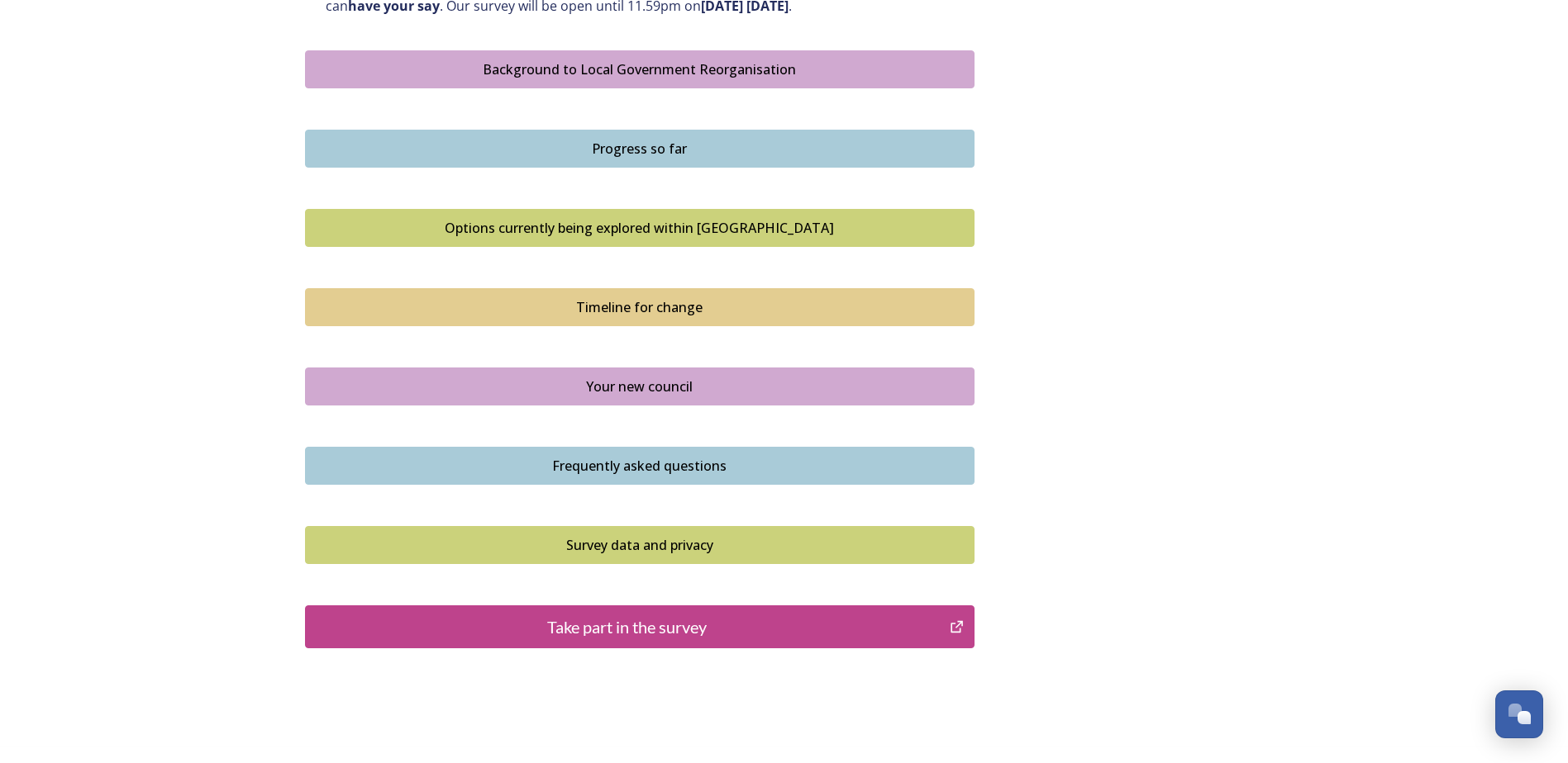
scroll to position [1014, 0]
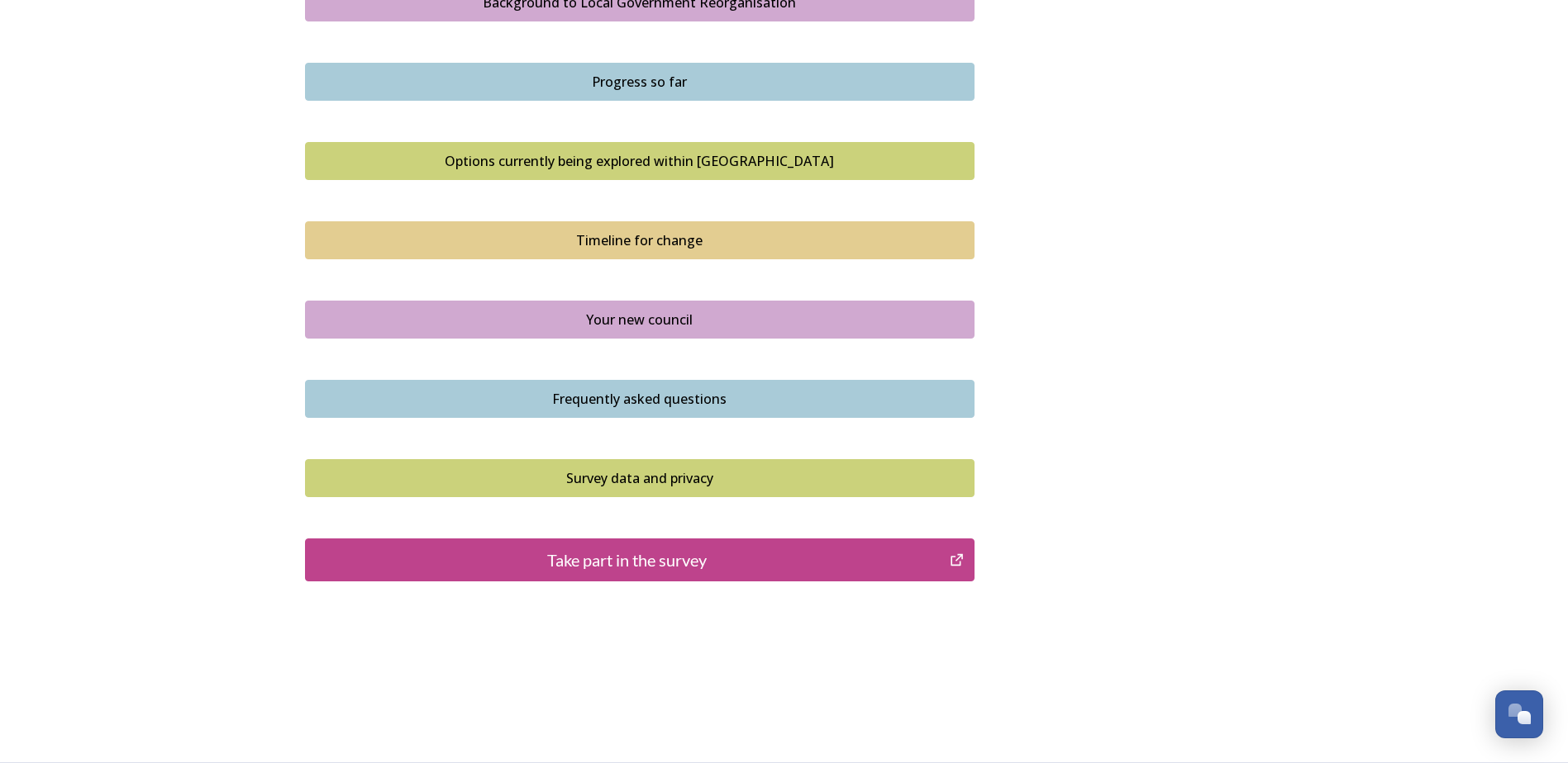
click at [646, 558] on div "Take part in the survey" at bounding box center [628, 559] width 628 height 25
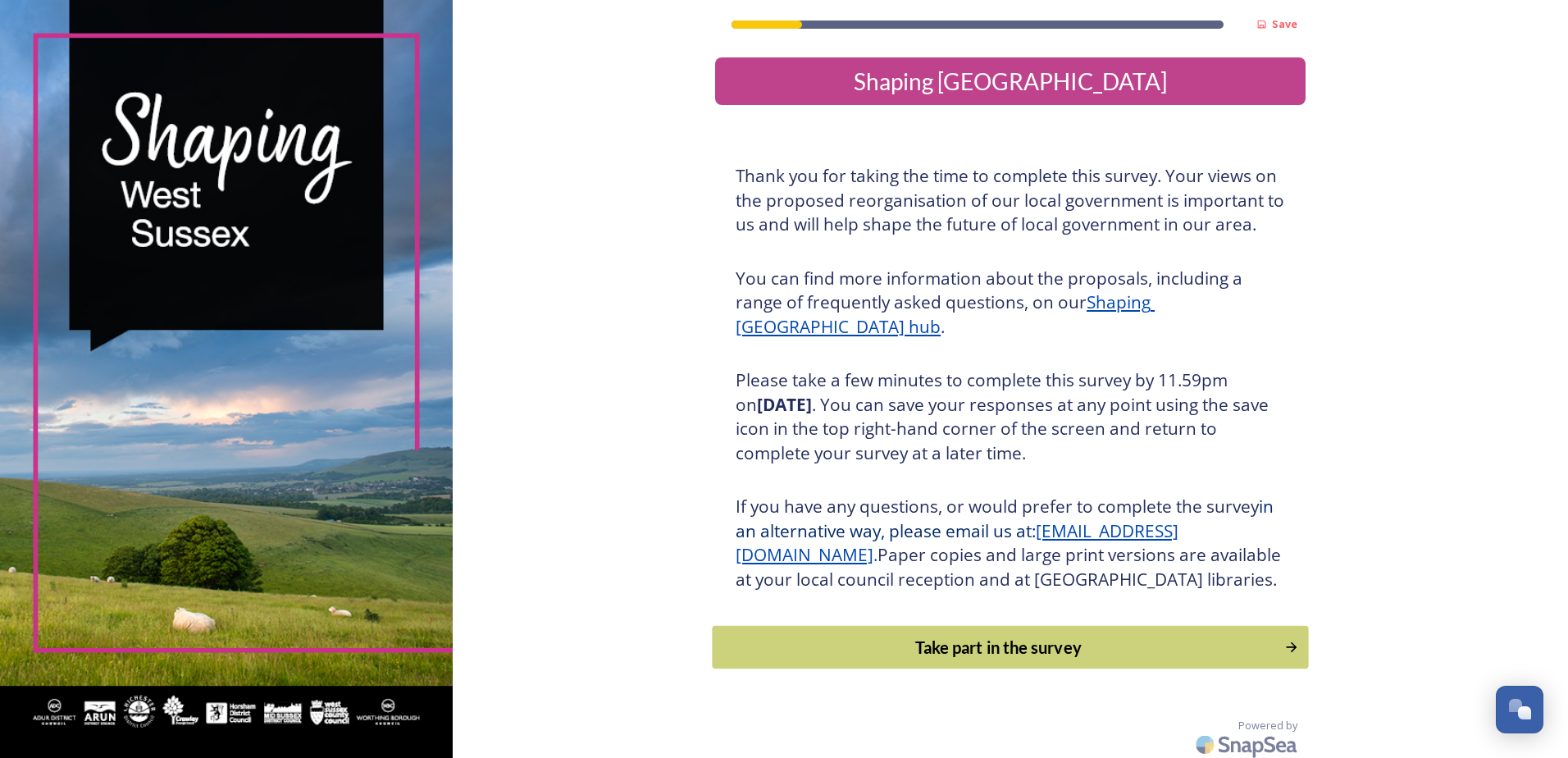
click at [964, 660] on div "Take part in the survey" at bounding box center [999, 647] width 555 height 25
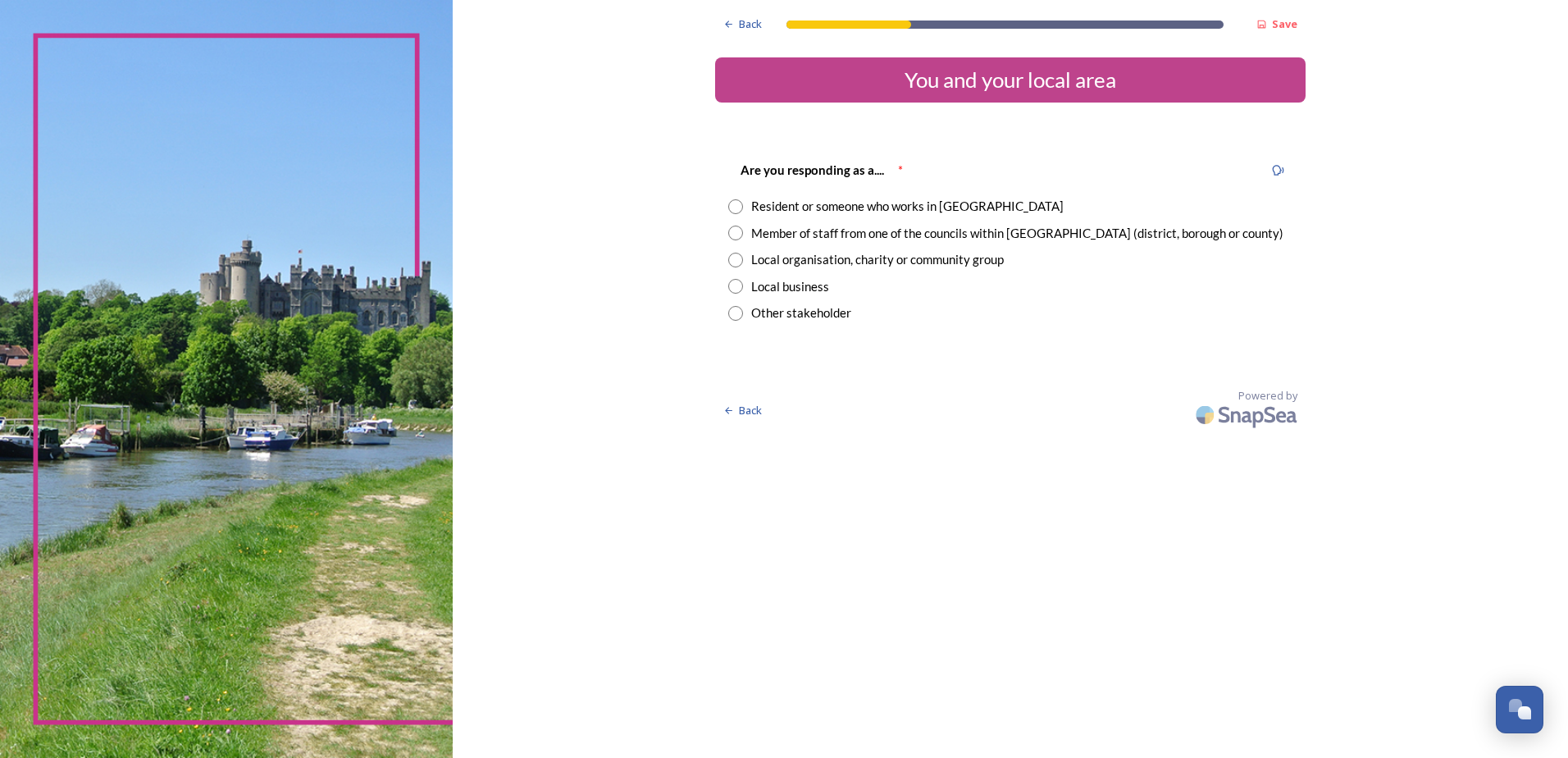
click at [853, 233] on div "Member of staff from one of the councils within [GEOGRAPHIC_DATA] (district, bo…" at bounding box center [1018, 233] width 532 height 19
radio input "true"
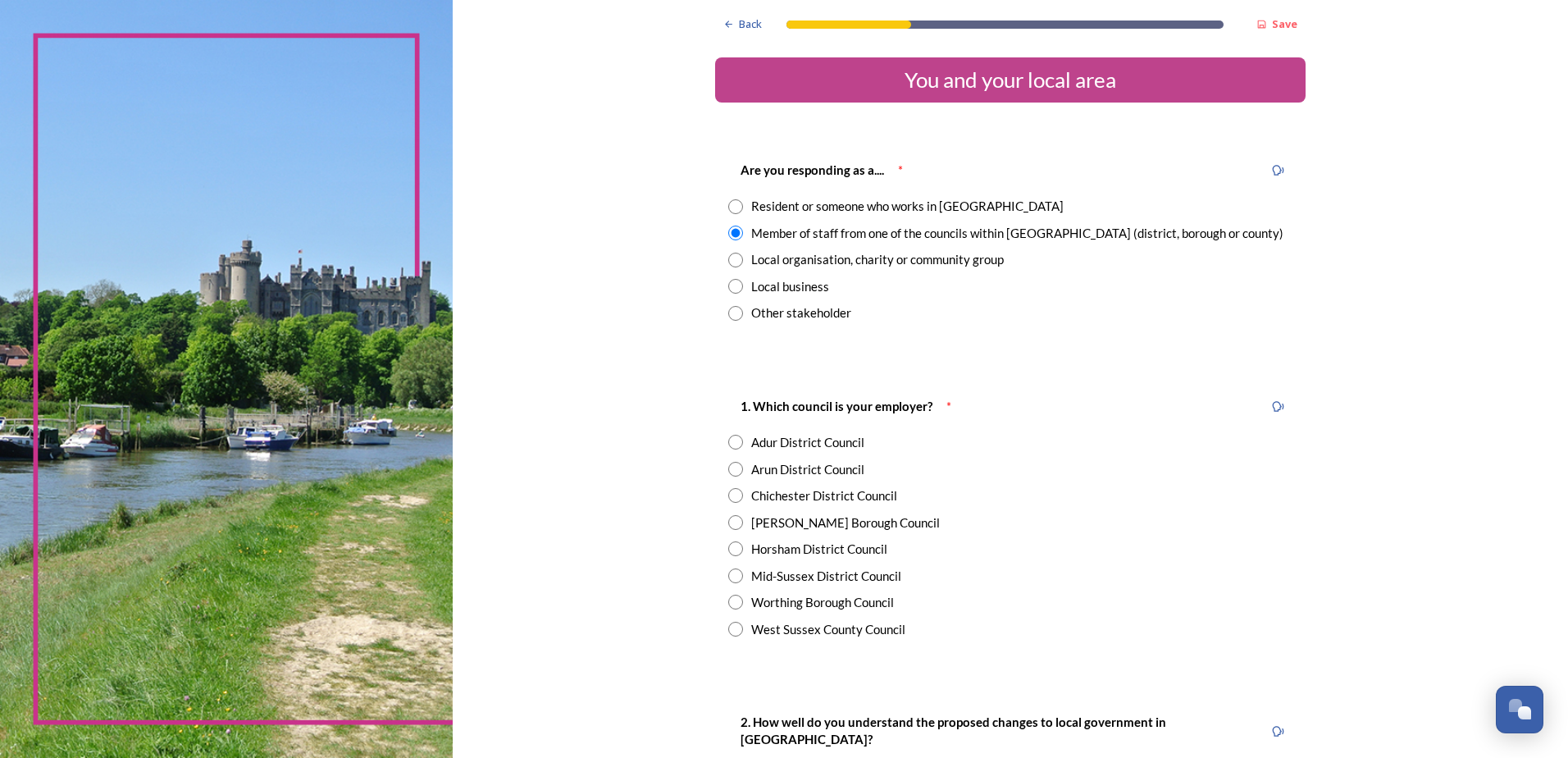
click at [764, 468] on div "Arun District Council" at bounding box center [808, 469] width 113 height 19
radio input "true"
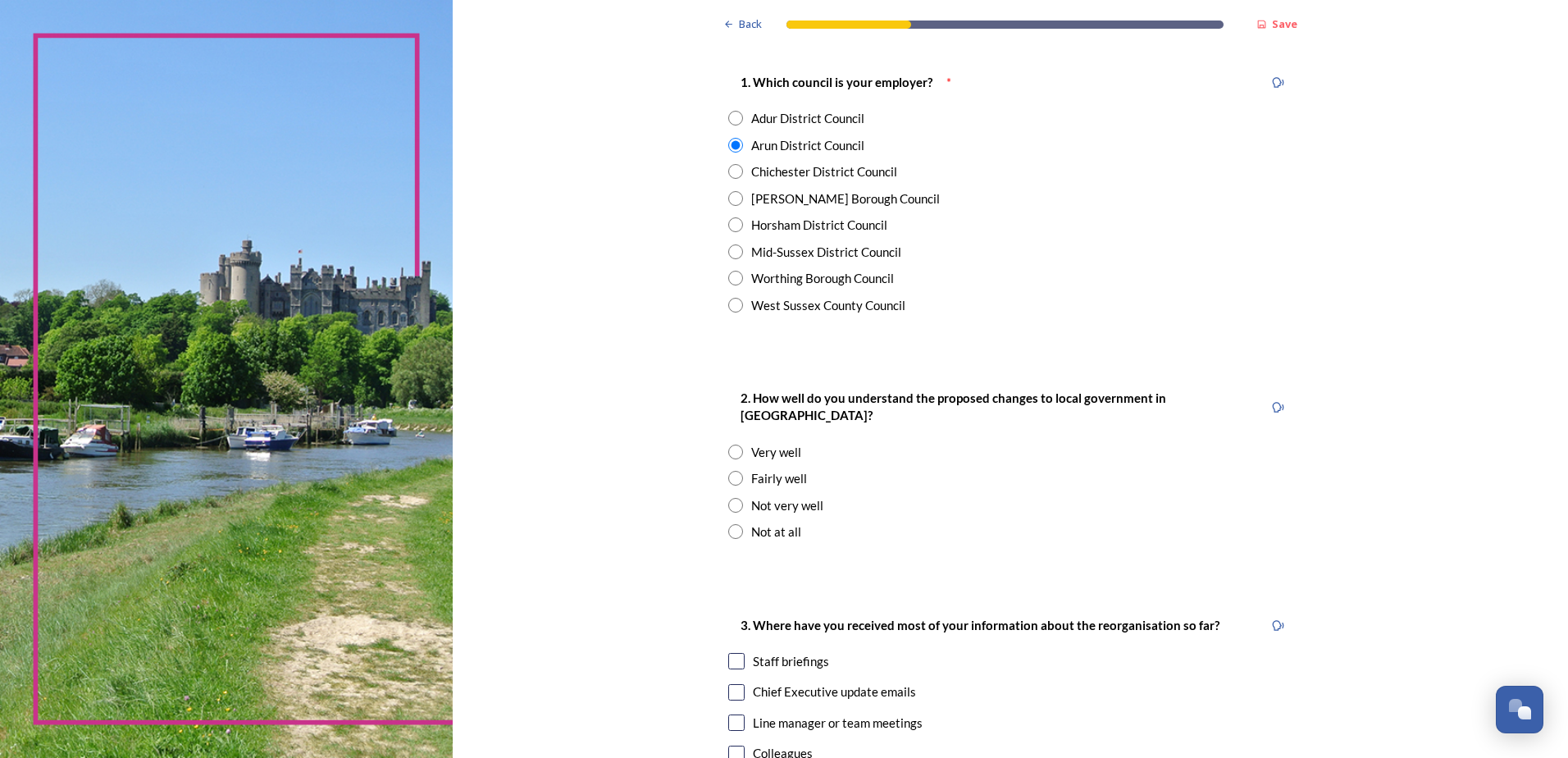
scroll to position [329, 0]
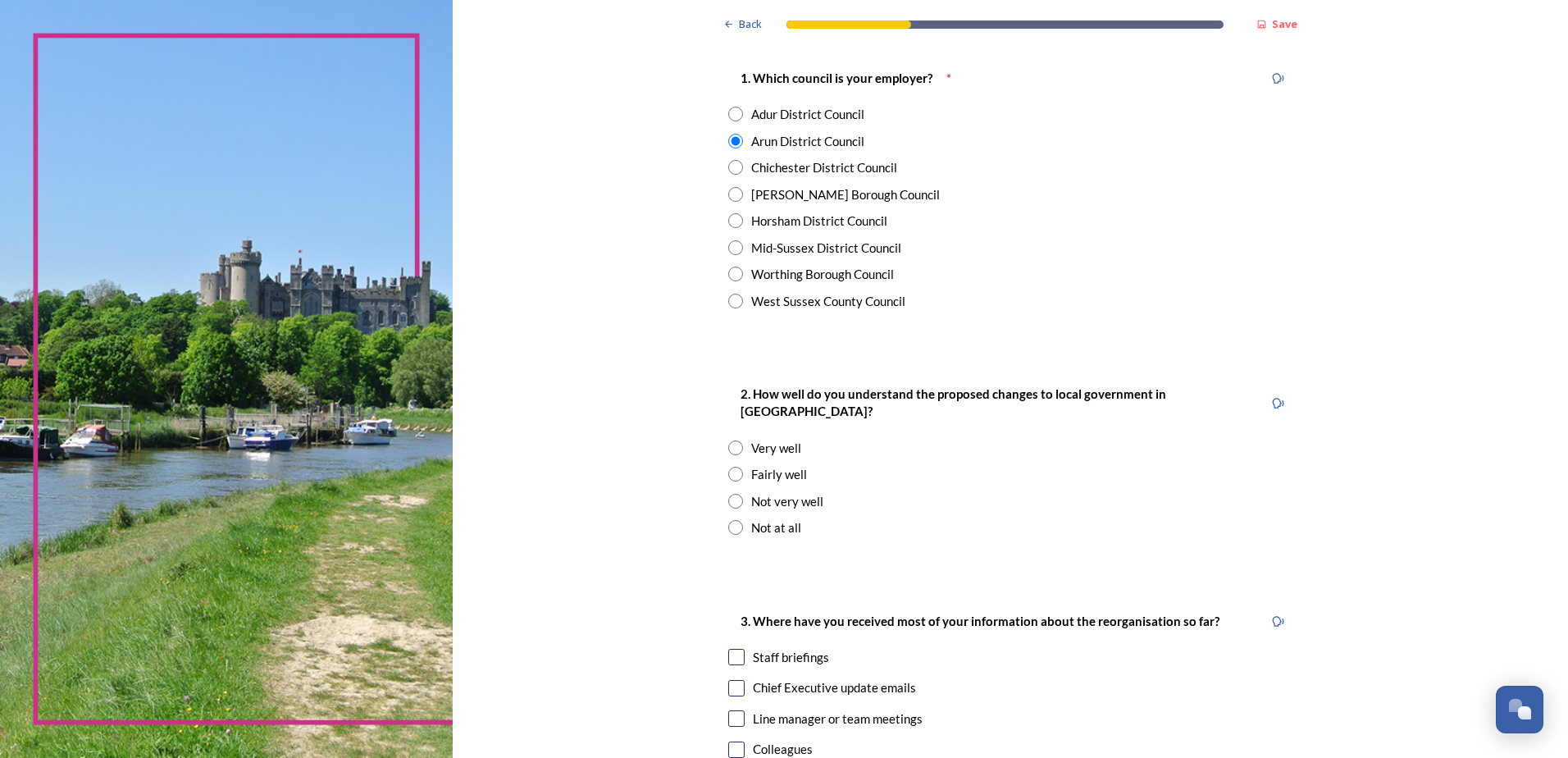
click at [769, 465] on div "Fairly well" at bounding box center [779, 475] width 55 height 19
radio input "true"
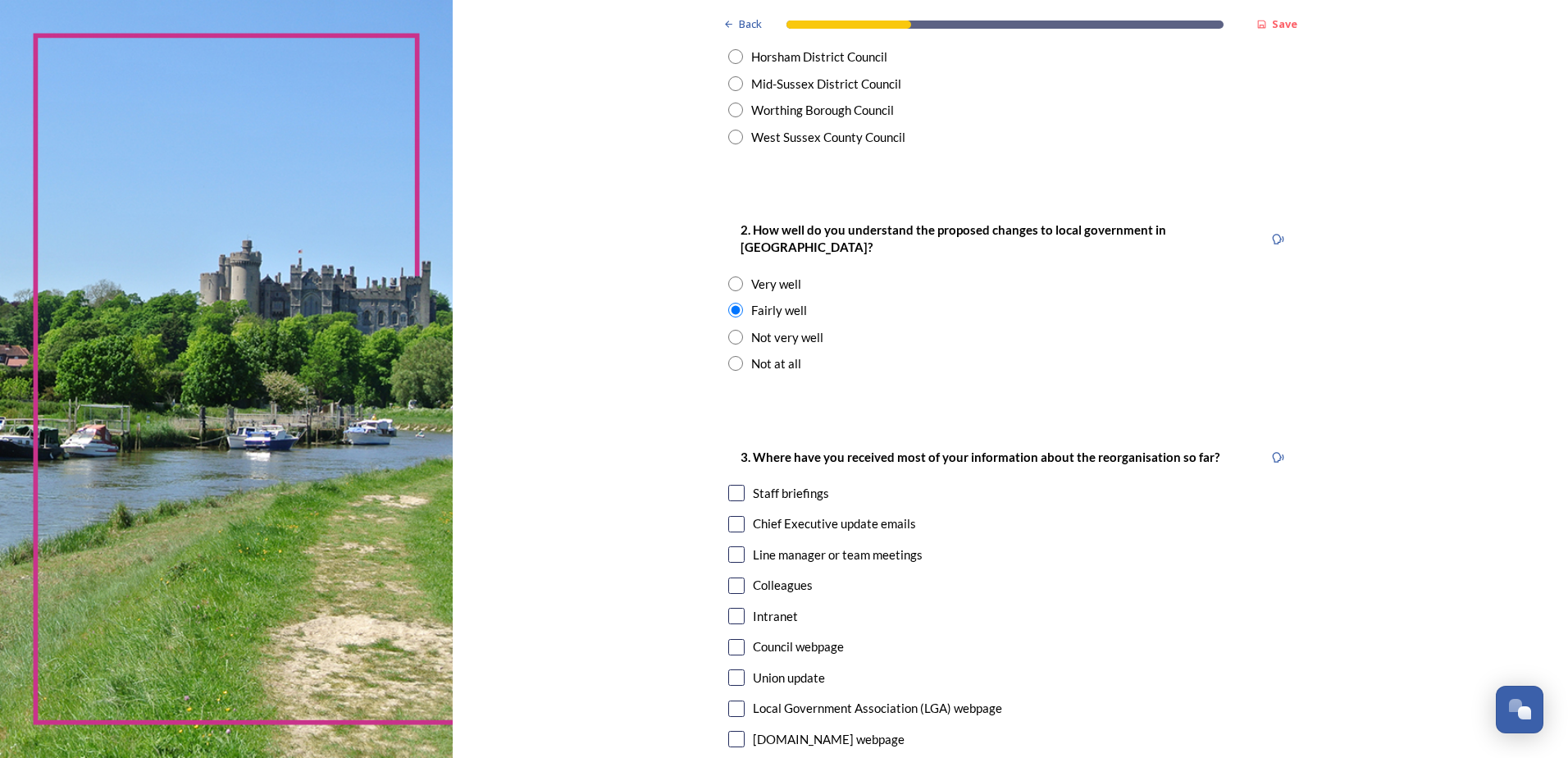
scroll to position [574, 0]
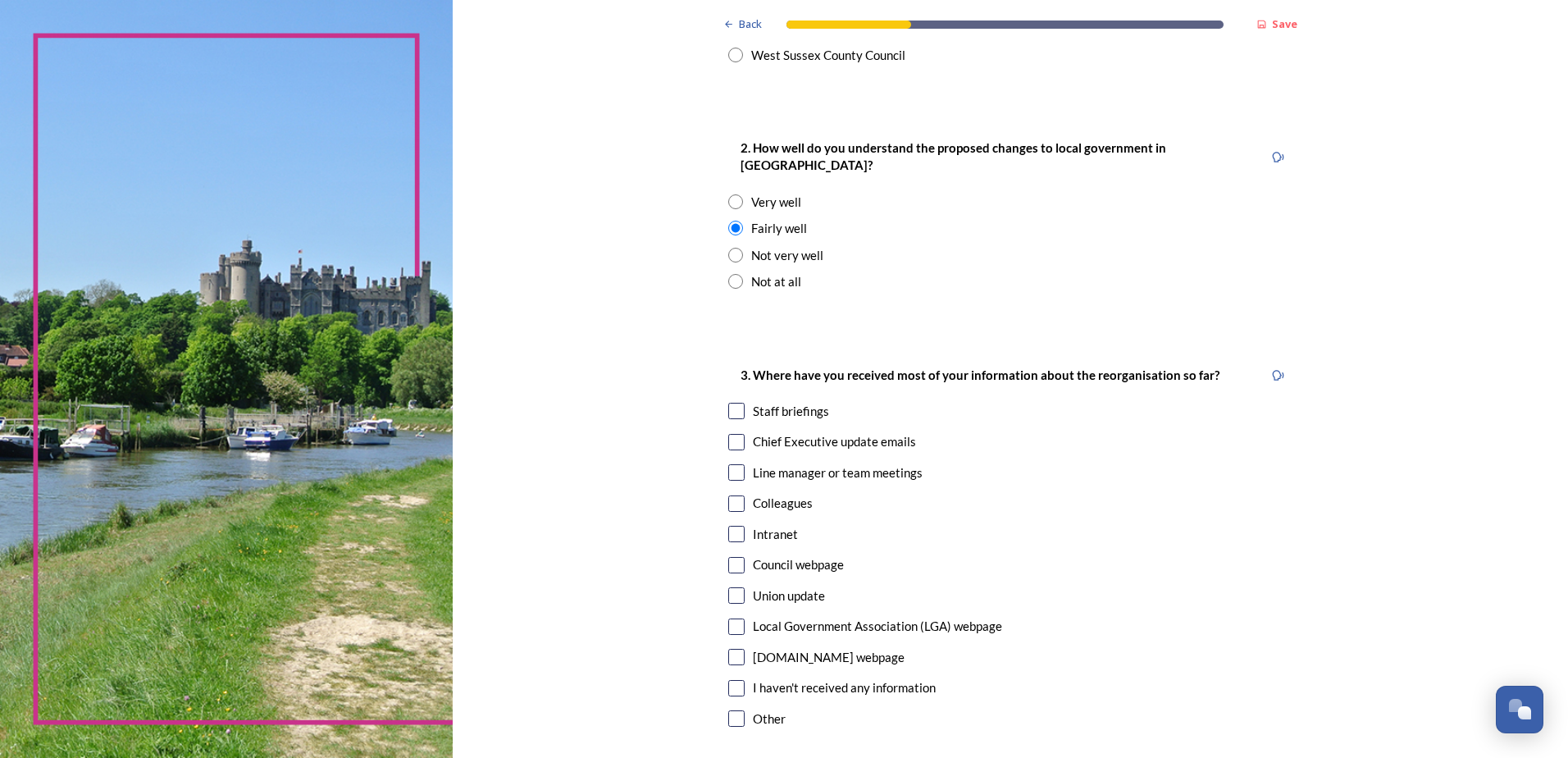
click at [729, 403] on input "checkbox" at bounding box center [736, 411] width 16 height 16
checkbox input "true"
click at [729, 434] on input "checkbox" at bounding box center [736, 442] width 16 height 16
checkbox input "true"
click at [729, 526] on input "checkbox" at bounding box center [736, 534] width 16 height 16
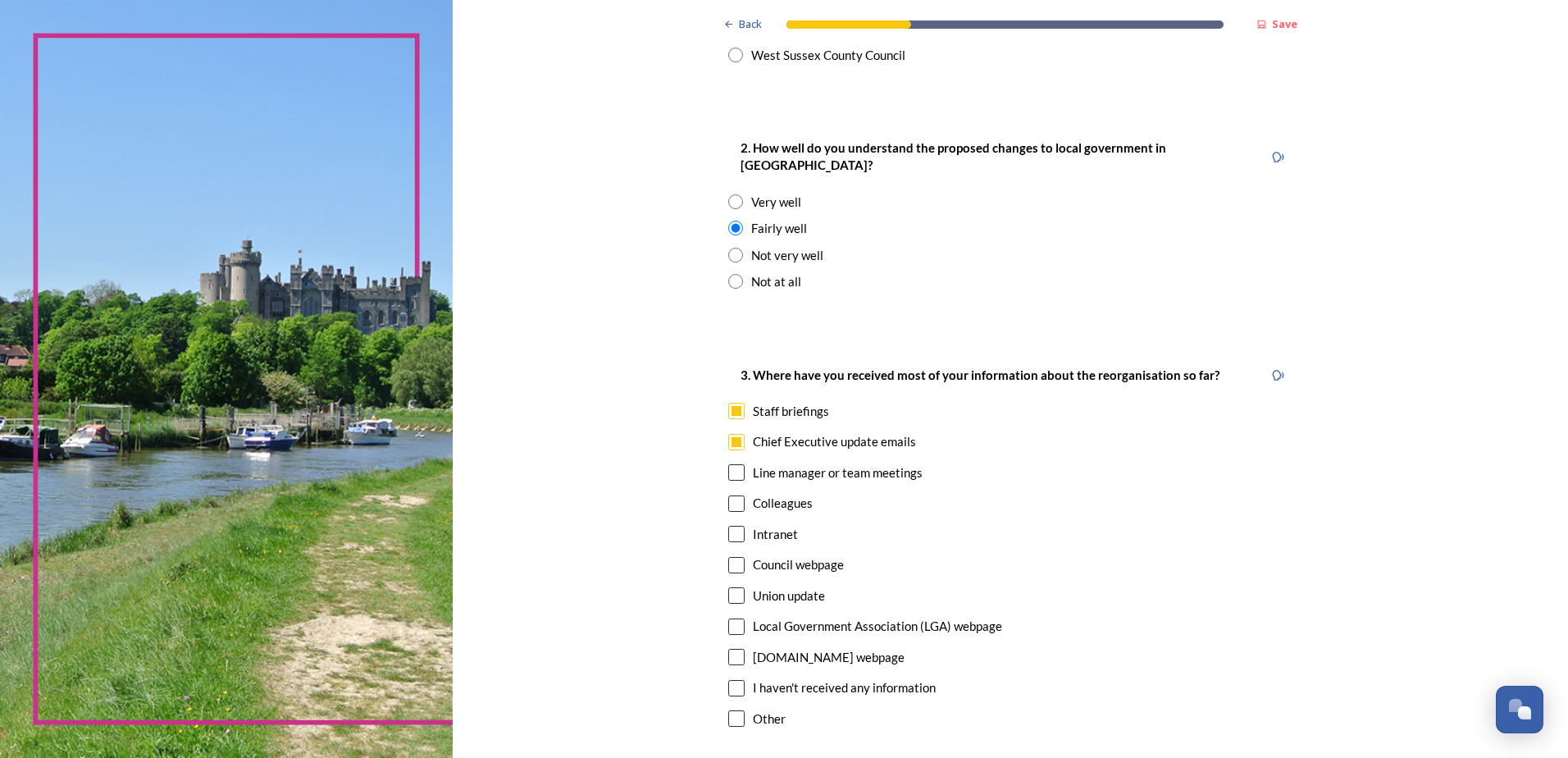
checkbox input "true"
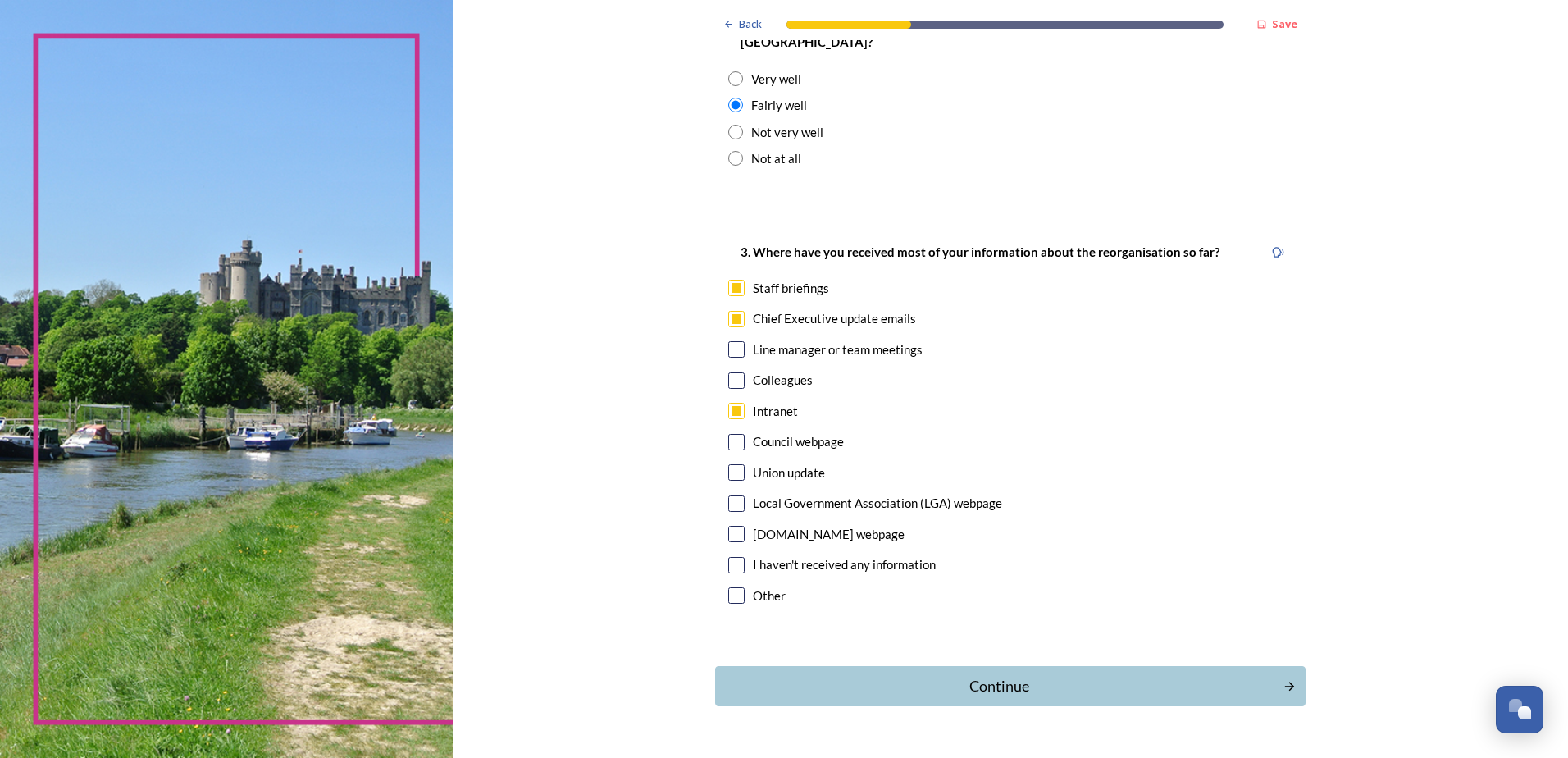
scroll to position [724, 0]
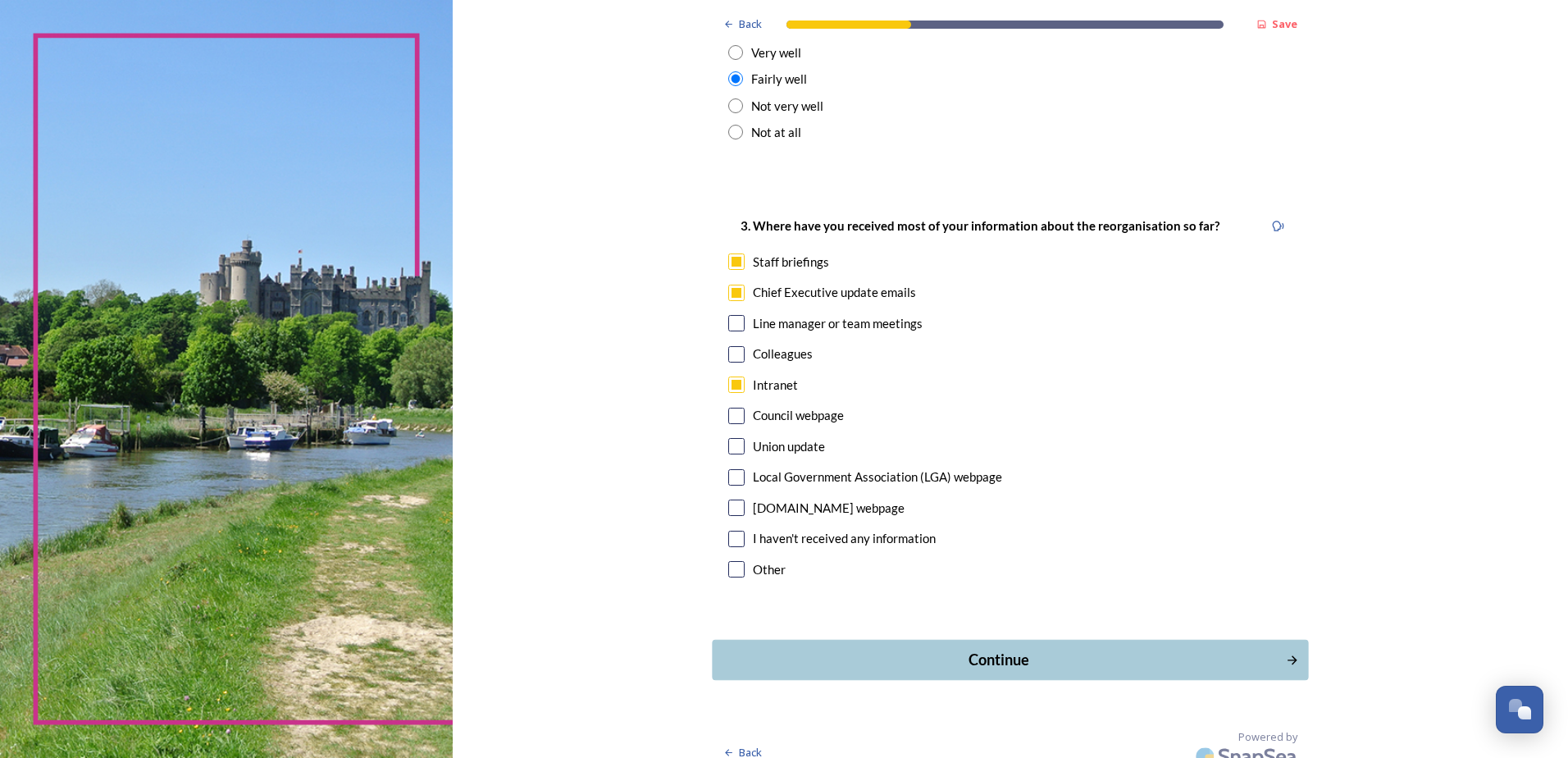
click at [1101, 649] on div "Continue" at bounding box center [999, 660] width 555 height 22
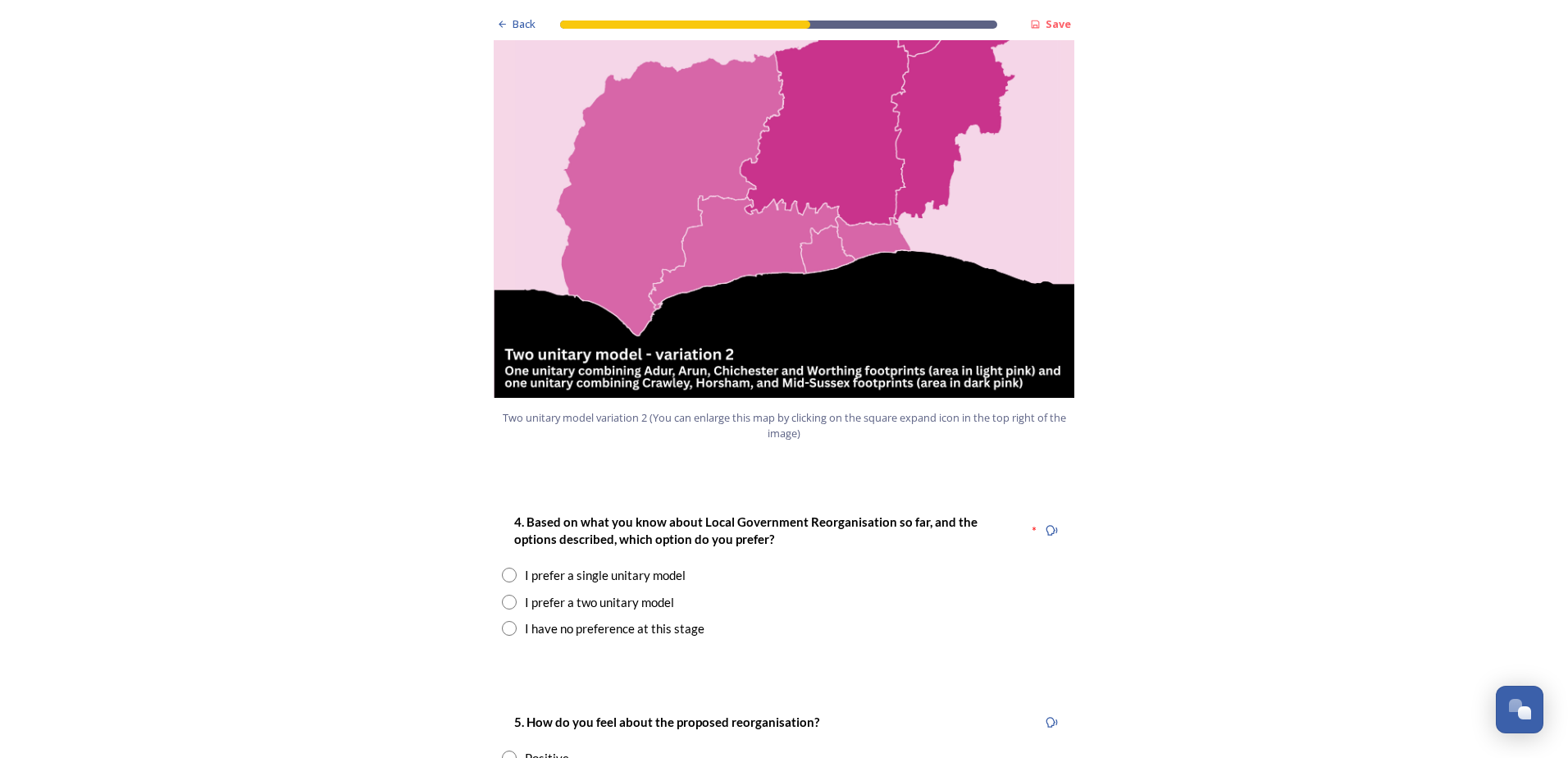
scroll to position [1805, 0]
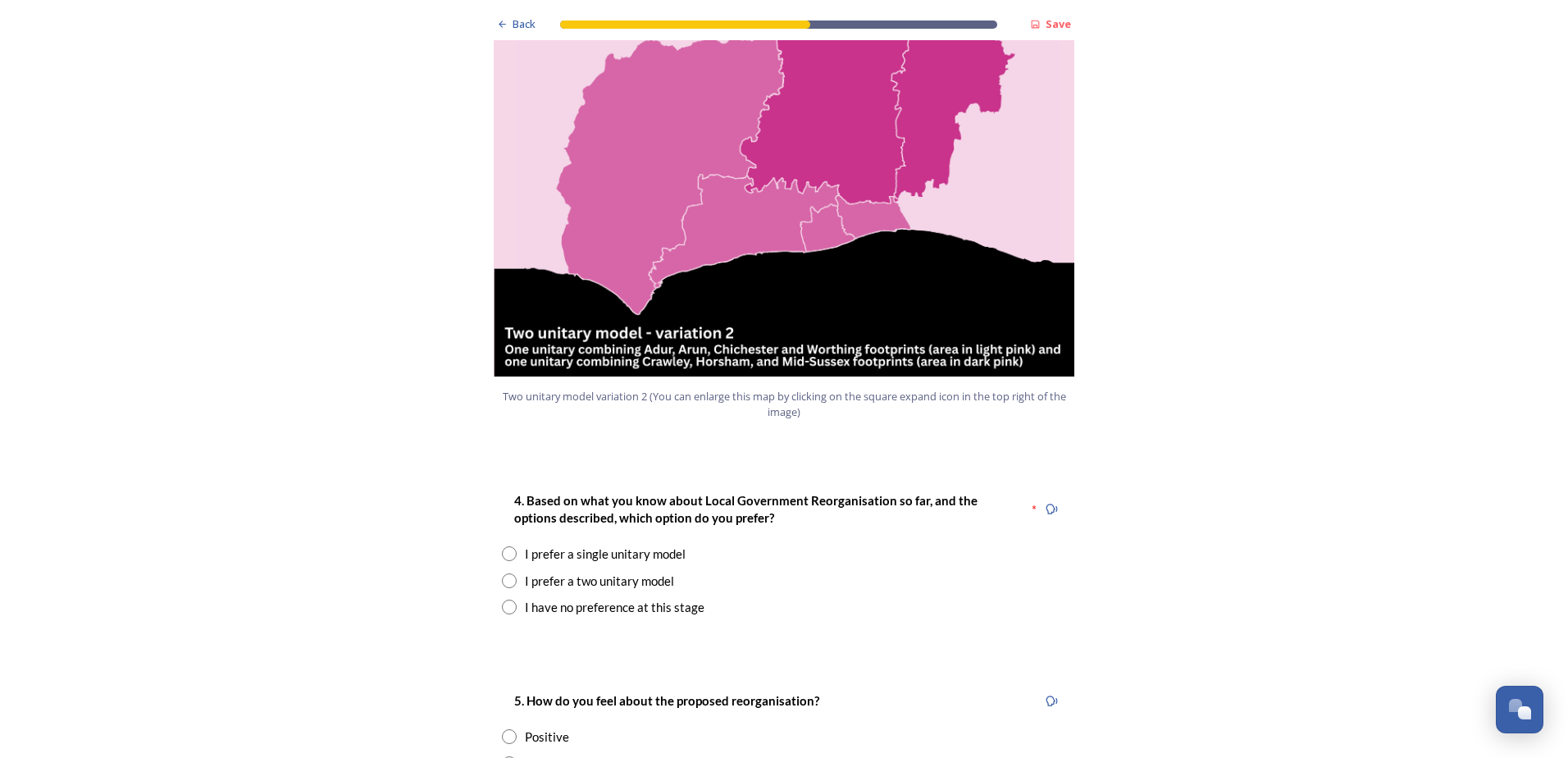
click at [624, 572] on div "I prefer a two unitary model" at bounding box center [599, 581] width 149 height 19
radio input "true"
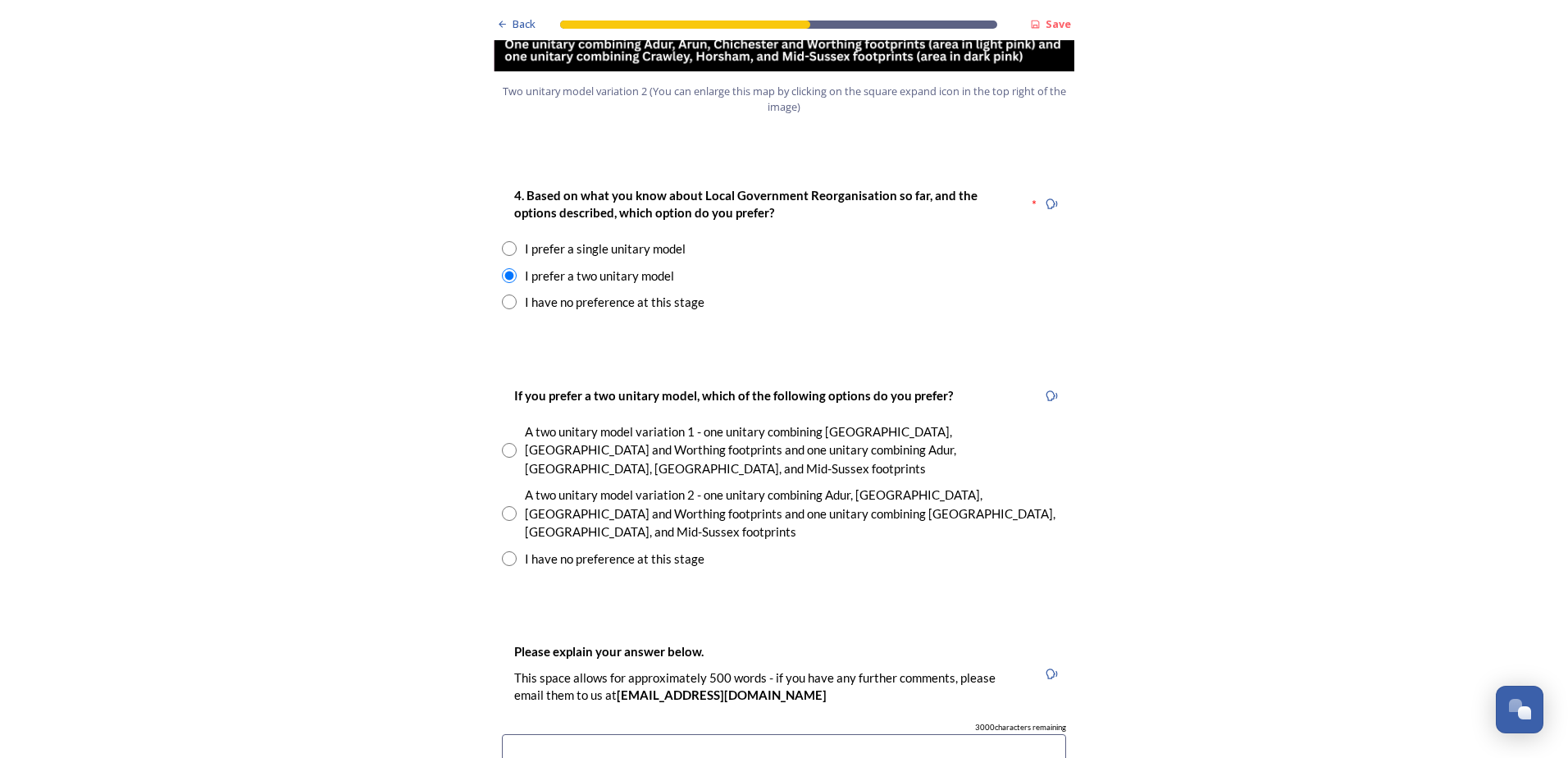
scroll to position [2133, 0]
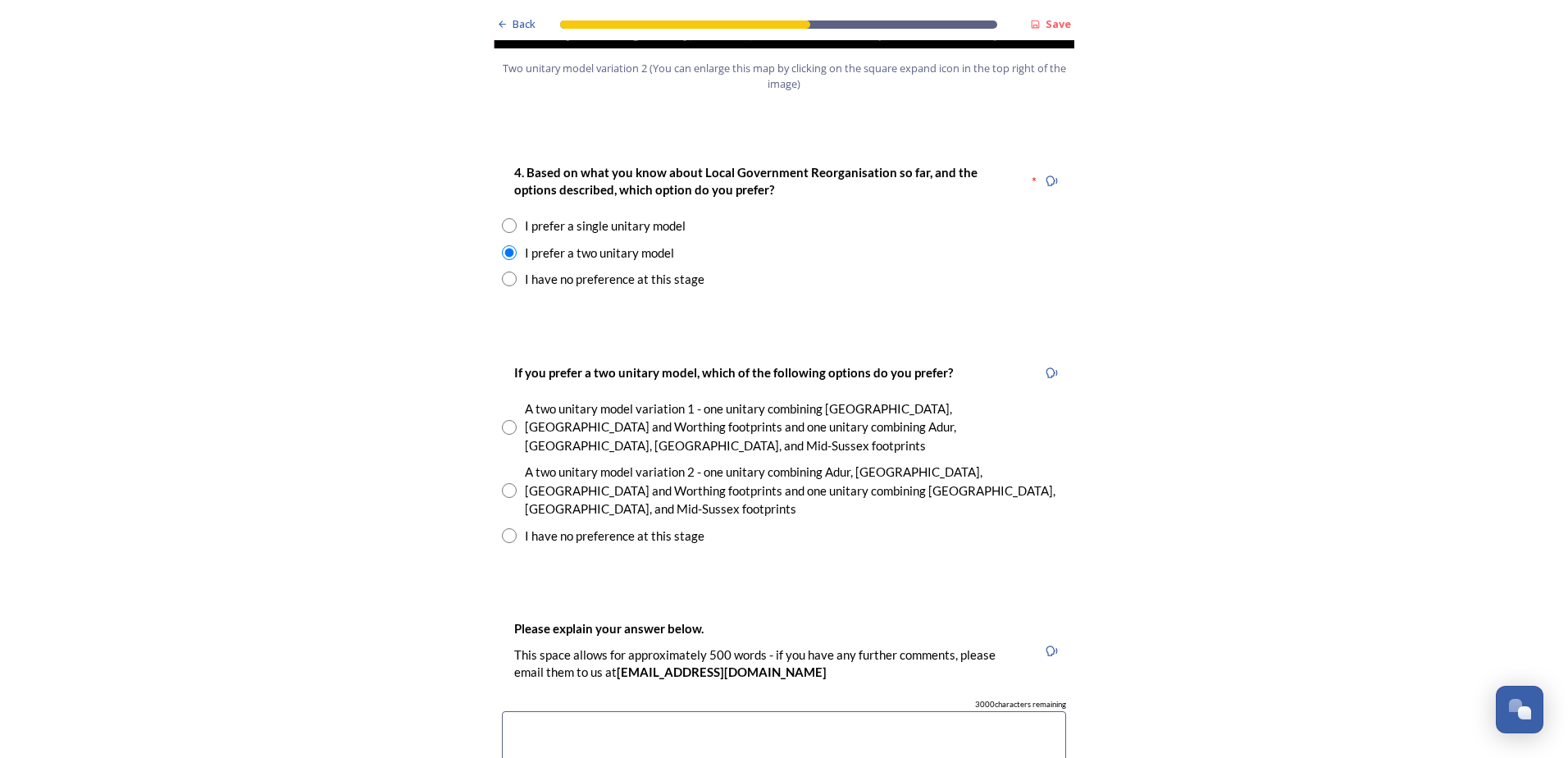
click at [630, 527] on div "I have no preference at this stage" at bounding box center [614, 536] width 180 height 19
radio input "true"
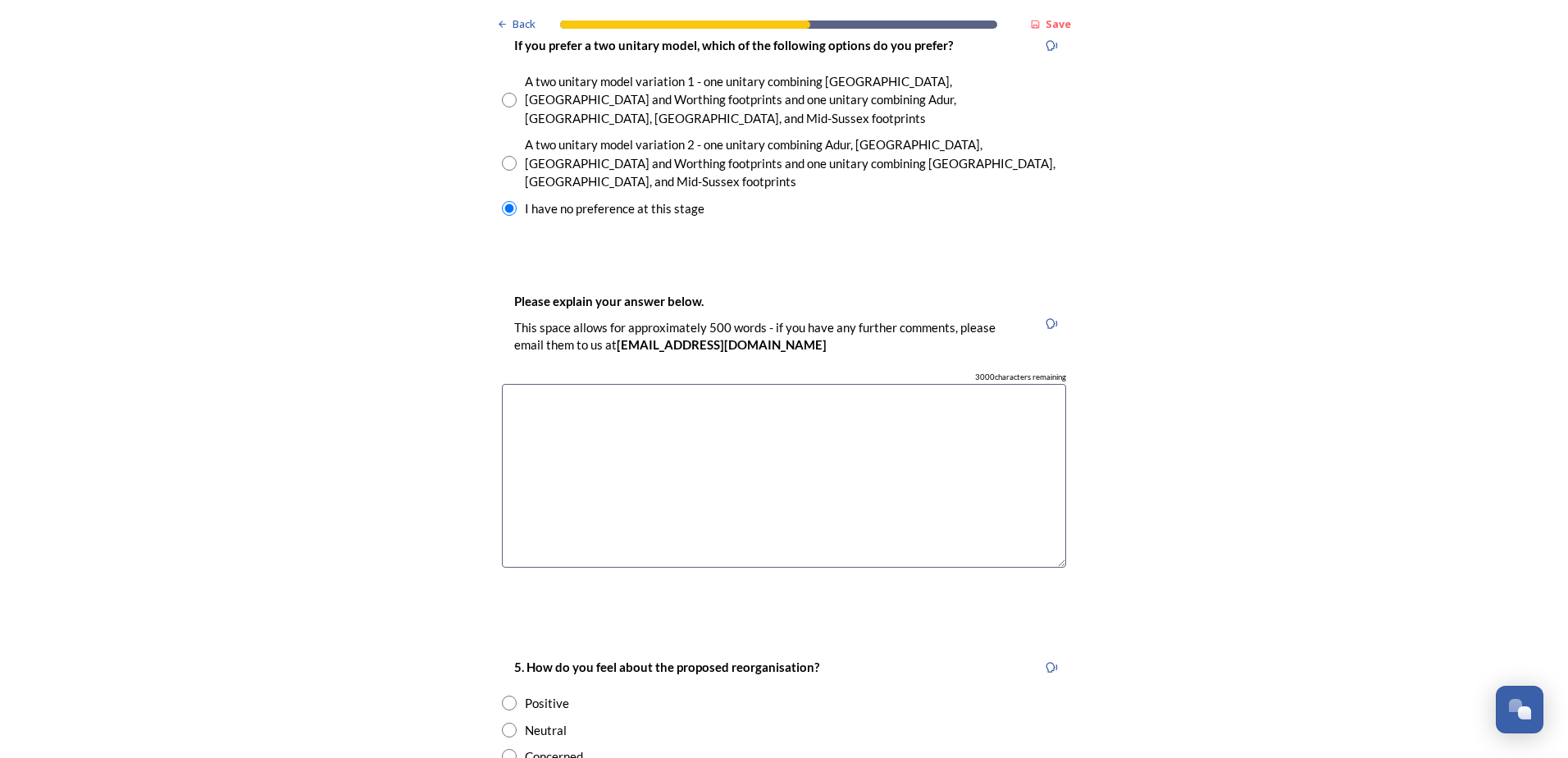
scroll to position [2462, 0]
click at [542, 693] on div "Positive" at bounding box center [547, 703] width 44 height 19
radio input "true"
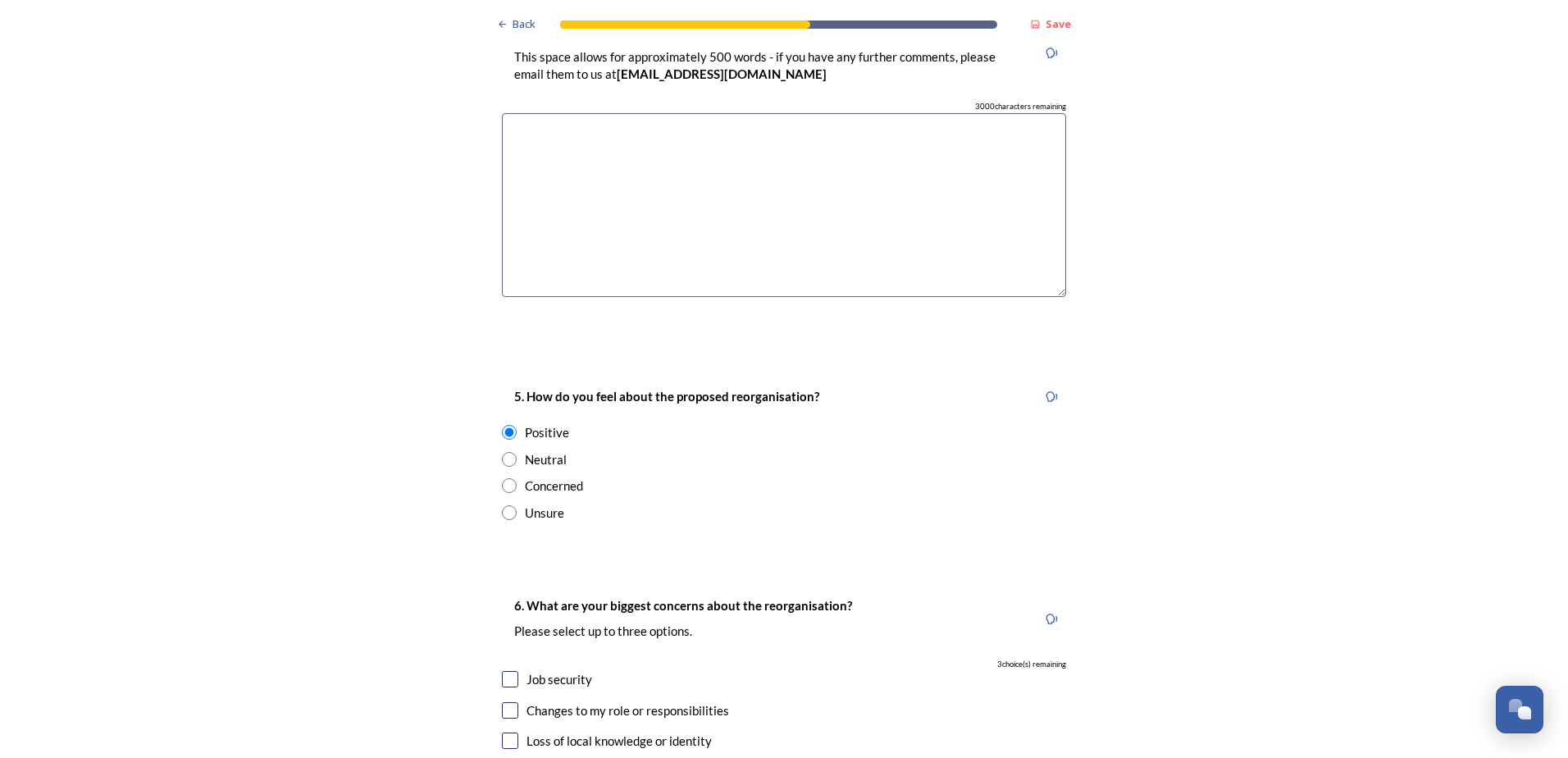
scroll to position [2790, 0]
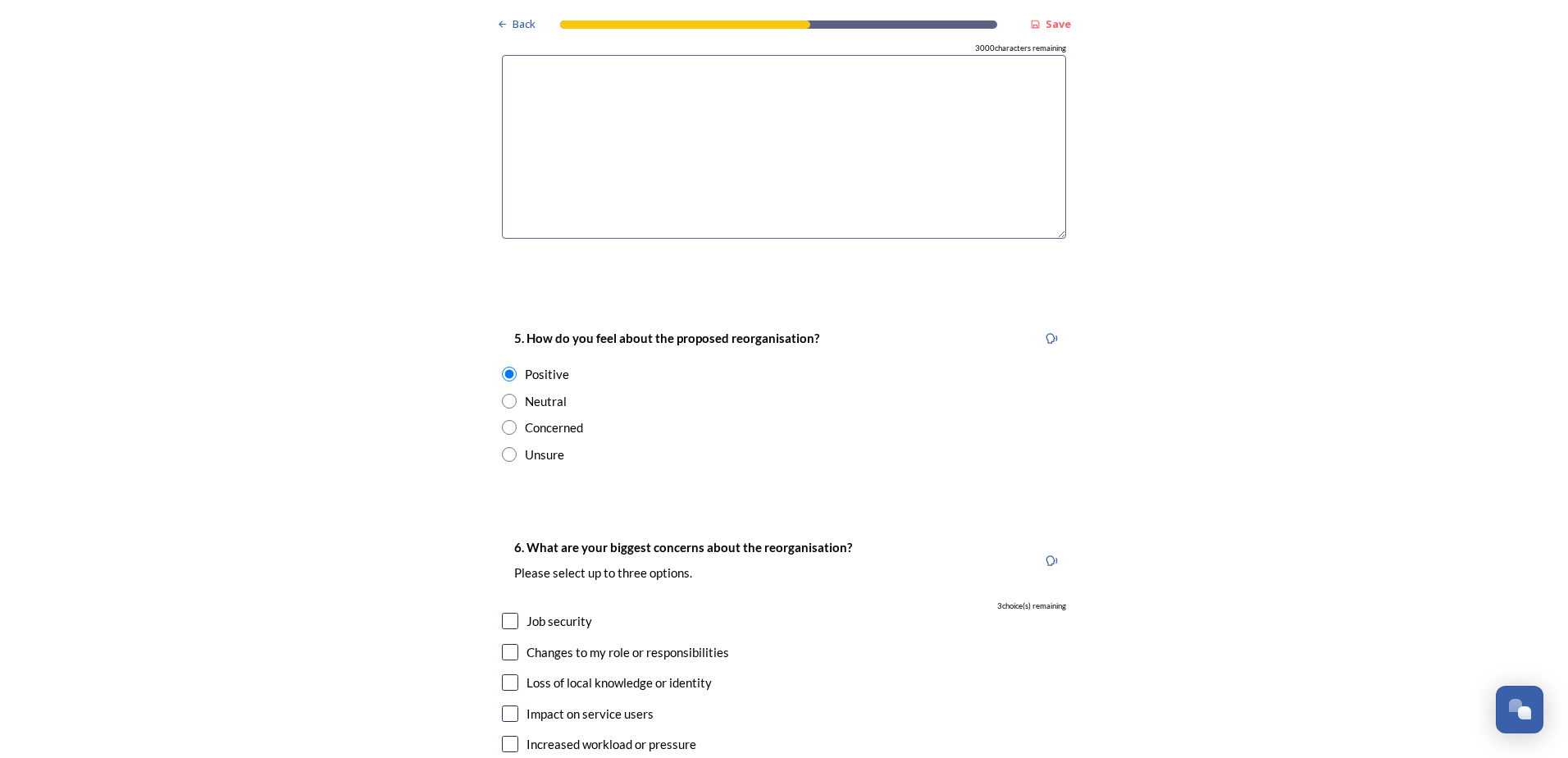
click at [505, 674] on input "checkbox" at bounding box center [509, 682] width 16 height 16
checkbox input "true"
click at [503, 706] on input "checkbox" at bounding box center [509, 714] width 16 height 16
checkbox input "true"
click at [506, 736] on input "checkbox" at bounding box center [509, 743] width 16 height 16
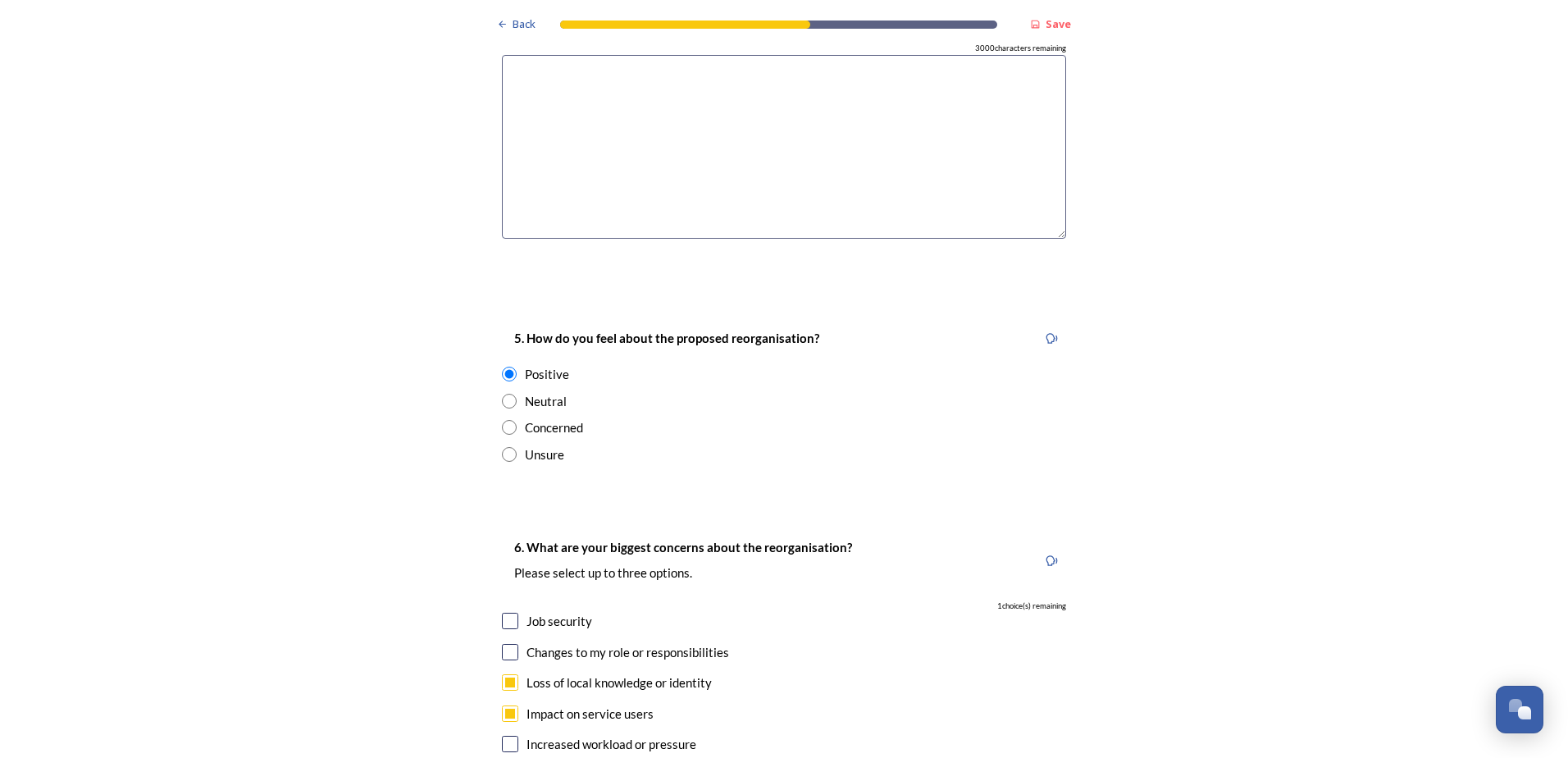
checkbox input "true"
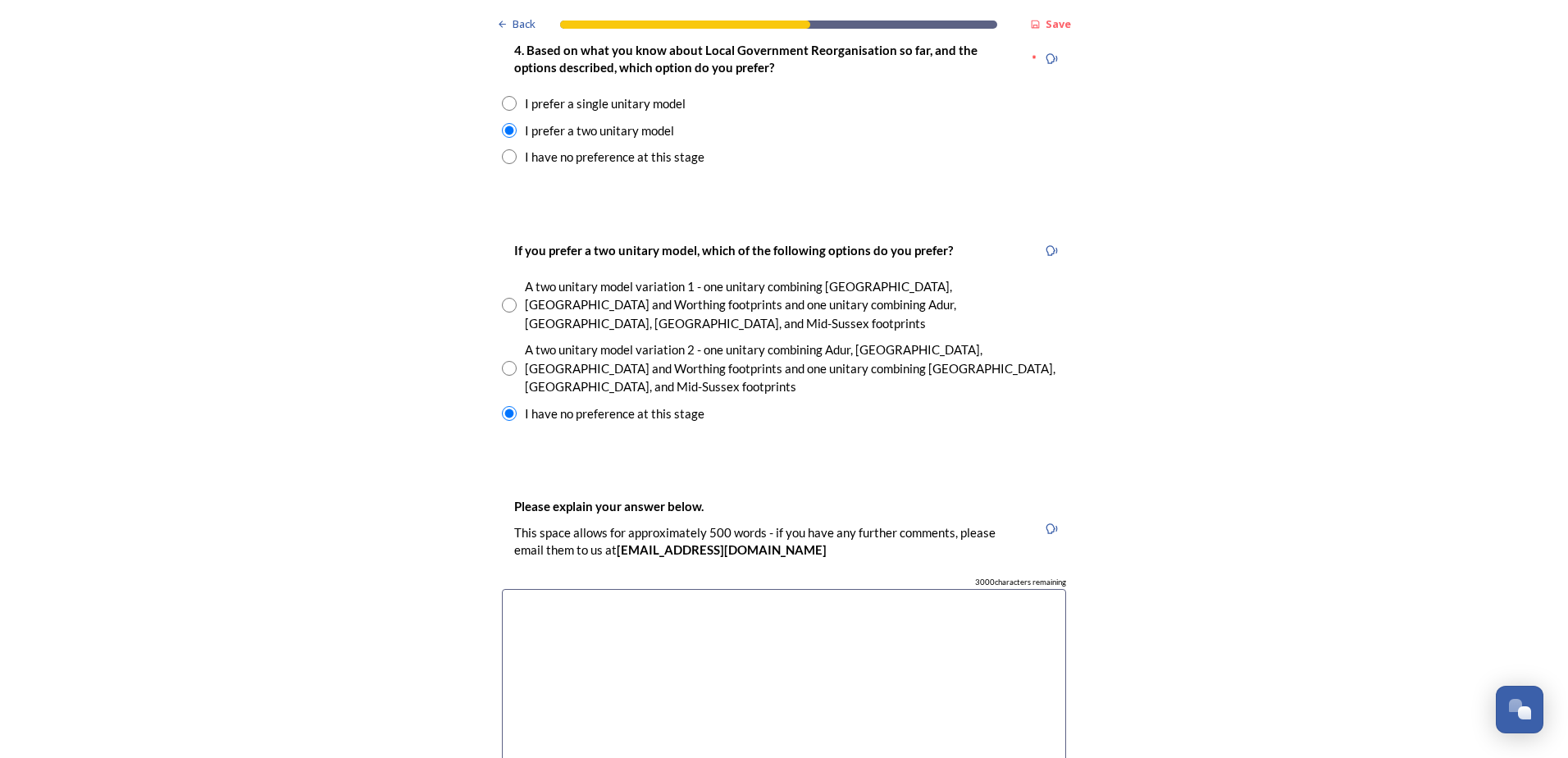
scroll to position [2216, 0]
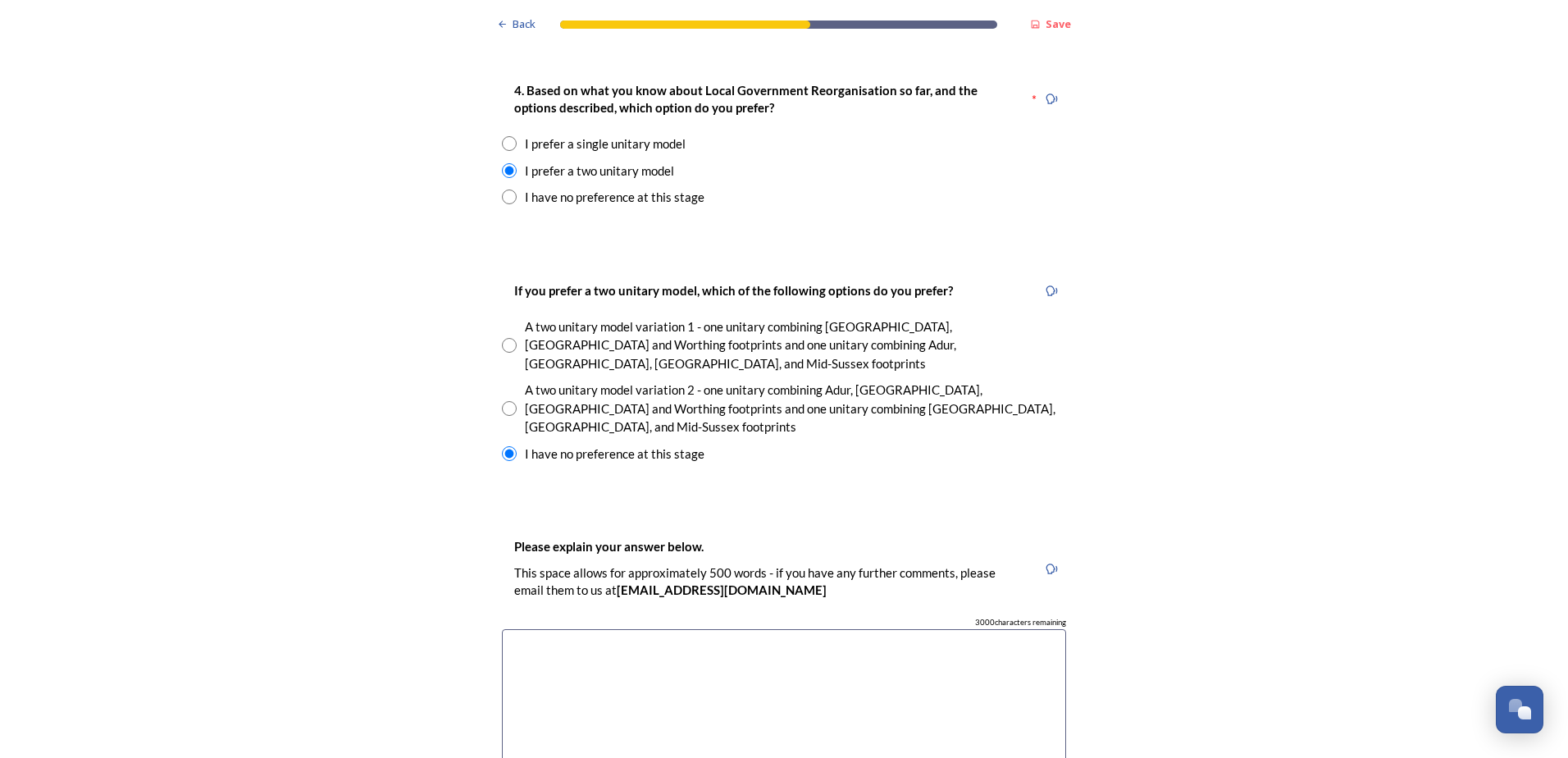
click at [675, 629] on textarea at bounding box center [783, 721] width 564 height 184
type textarea "/"
drag, startPoint x: 676, startPoint y: 562, endPoint x: 473, endPoint y: 538, distance: 204.4
click at [473, 538] on div "Back Save Prioritising future services As explained on our Shaping [GEOGRAPHIC_…" at bounding box center [784, 581] width 1568 height 5595
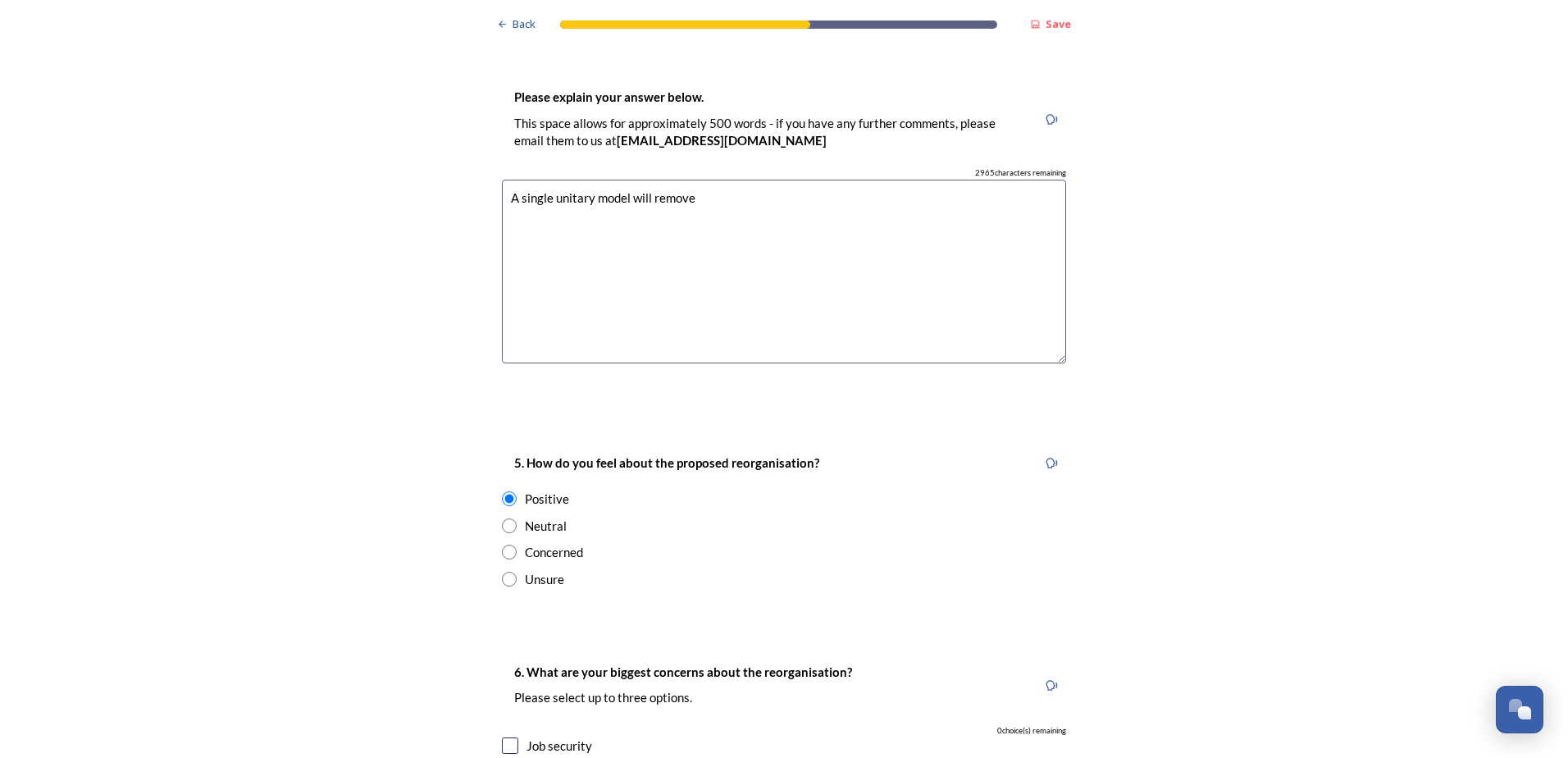
scroll to position [2626, 0]
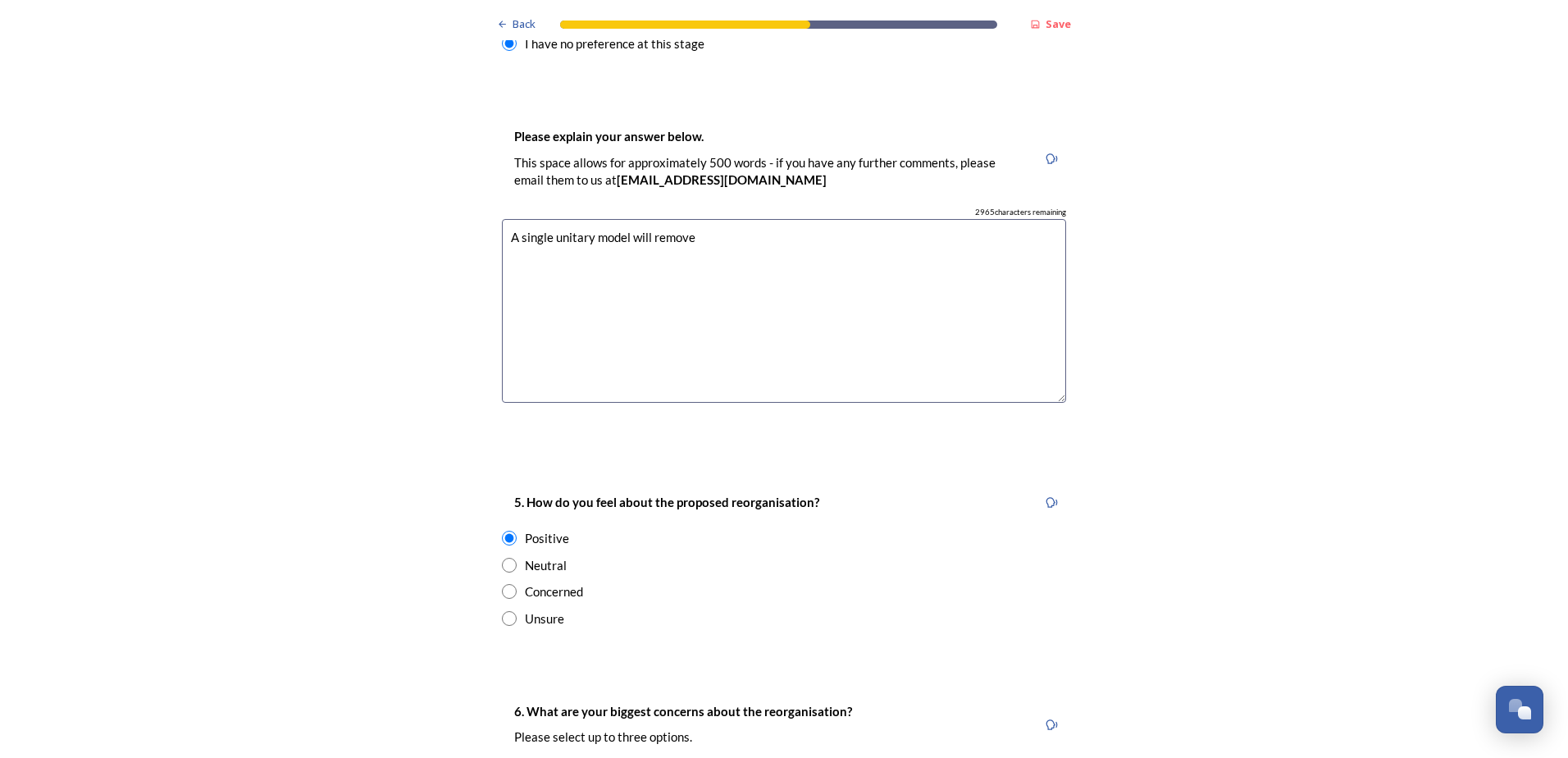
click at [672, 219] on textarea "A single unitary model will remove" at bounding box center [783, 312] width 564 height 184
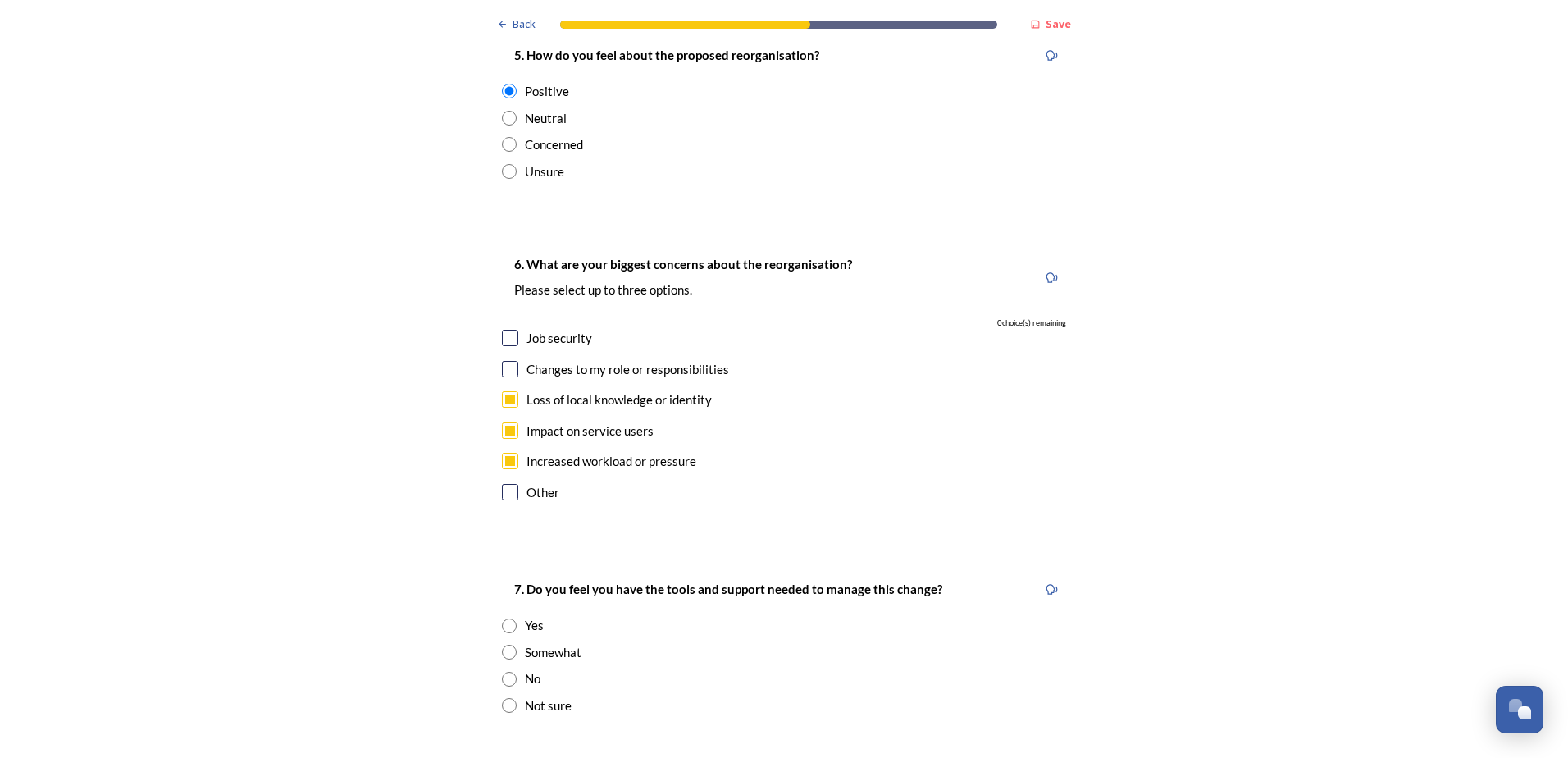
scroll to position [3200, 0]
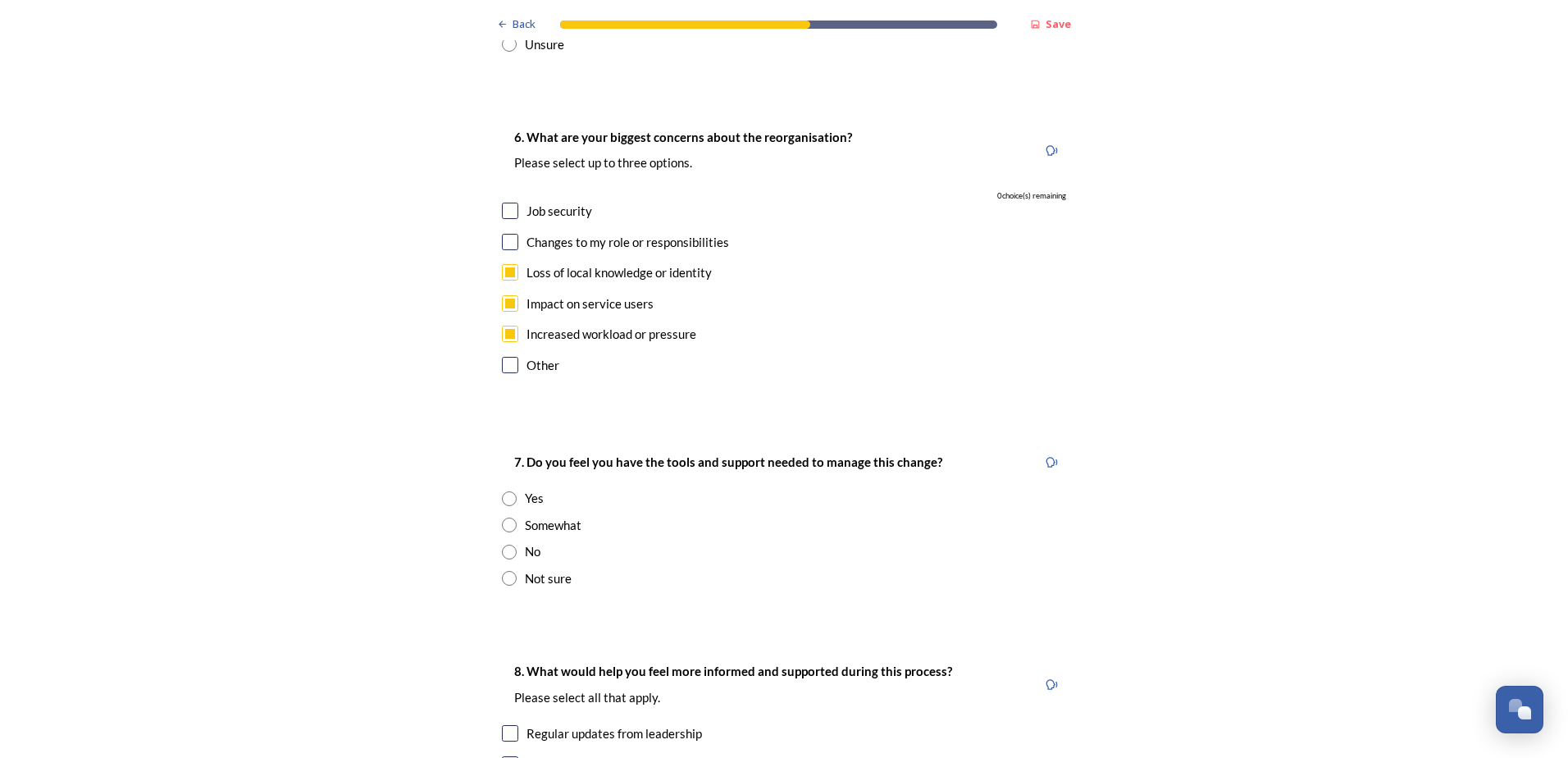
type textarea "A single unitary model will likely result in a loss of local knowledge and iden…"
click at [525, 489] on div "Yes" at bounding box center [534, 499] width 19 height 19
radio input "true"
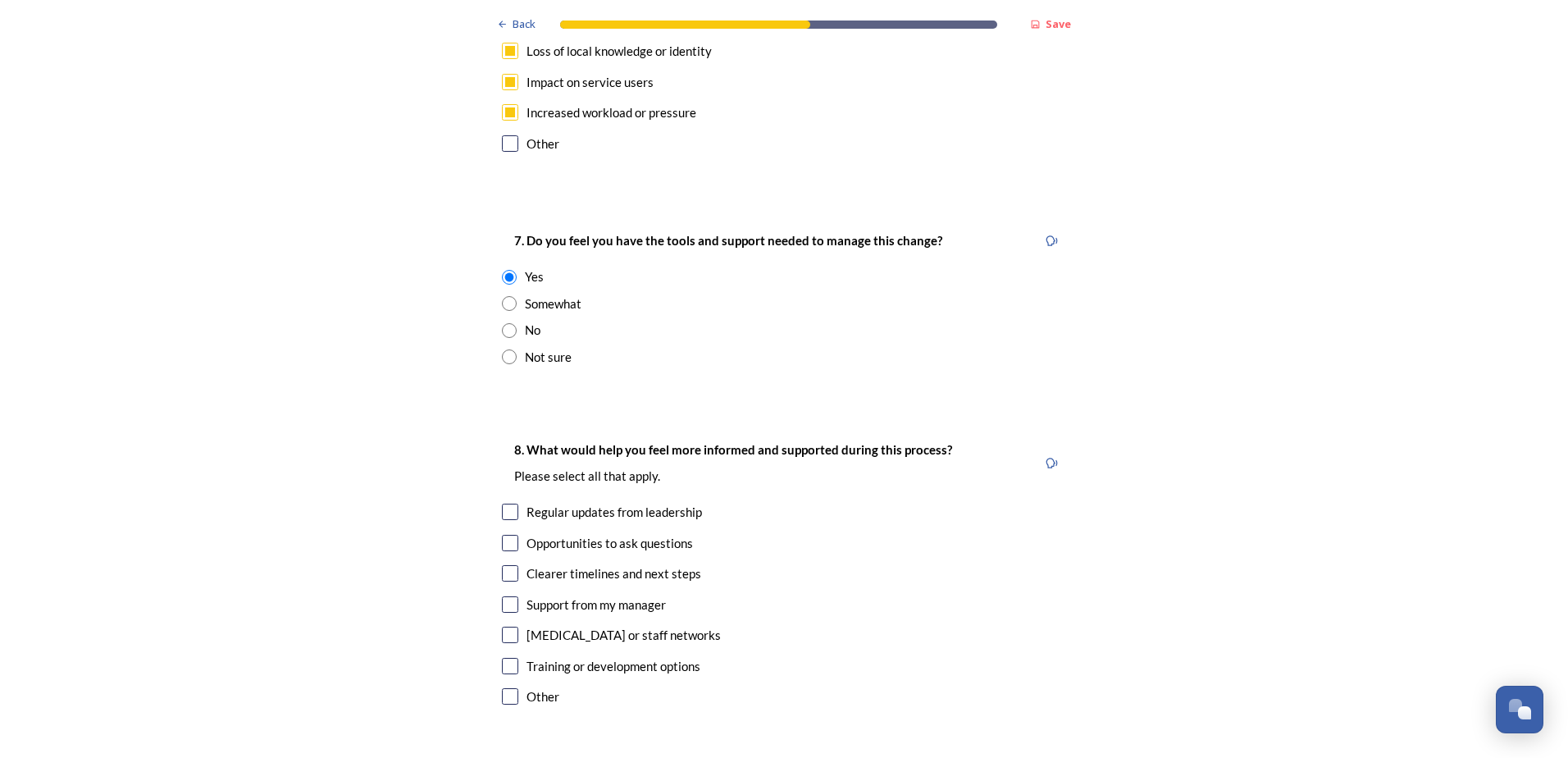
scroll to position [3447, 0]
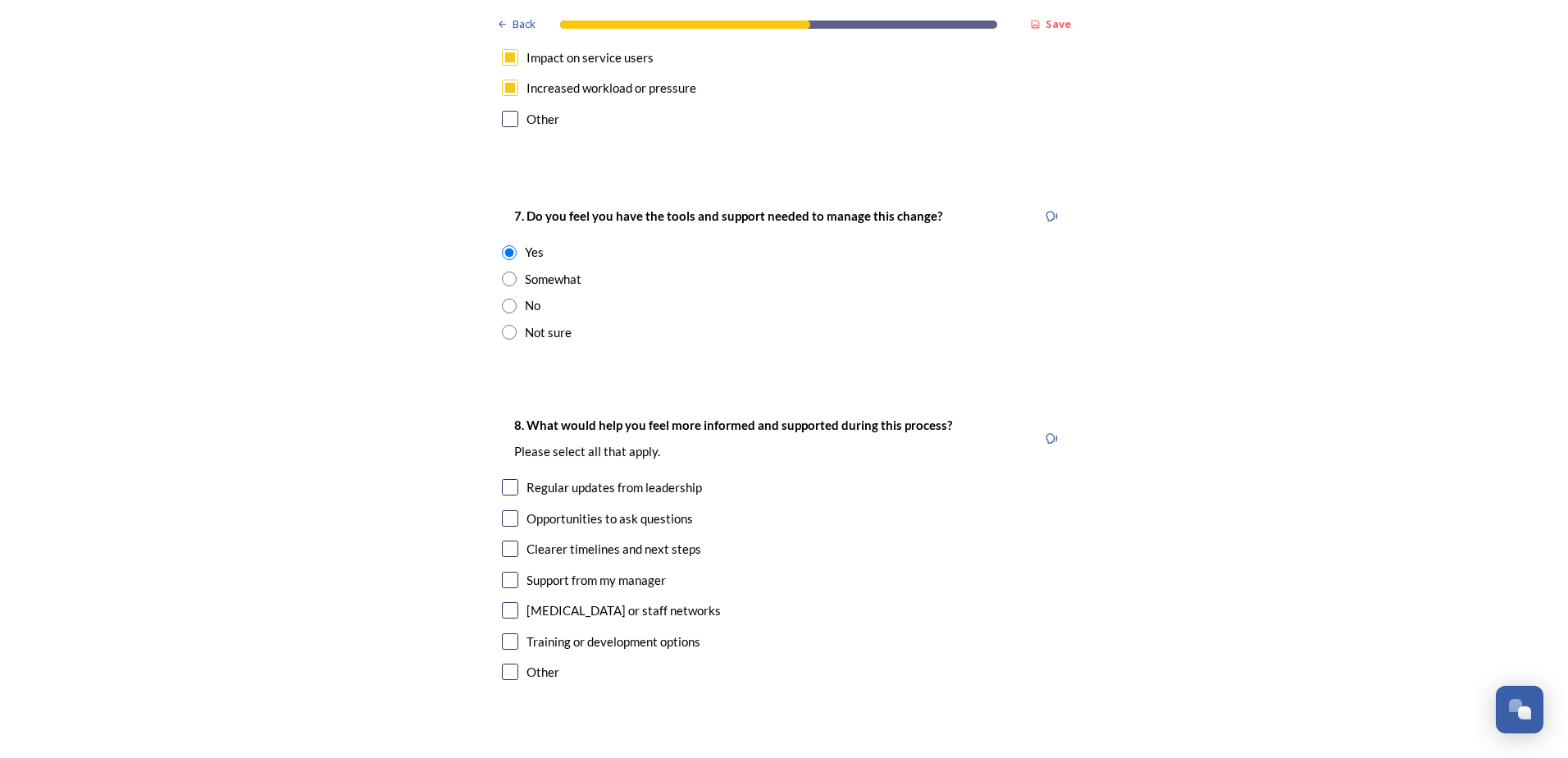
click at [508, 541] on input "checkbox" at bounding box center [509, 549] width 16 height 16
checkbox input "true"
click at [505, 633] on input "checkbox" at bounding box center [509, 641] width 16 height 16
checkbox input "true"
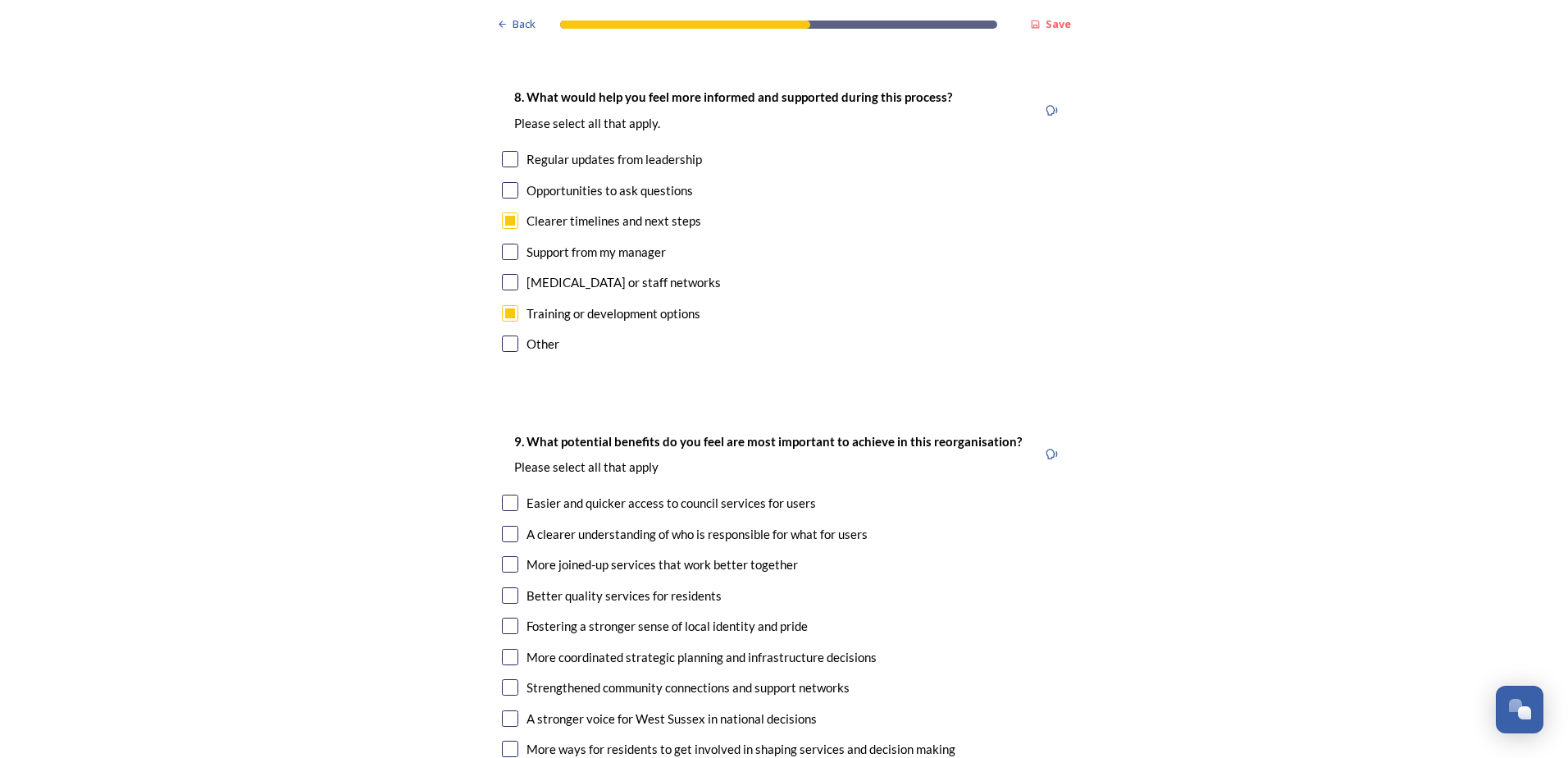
scroll to position [3857, 0]
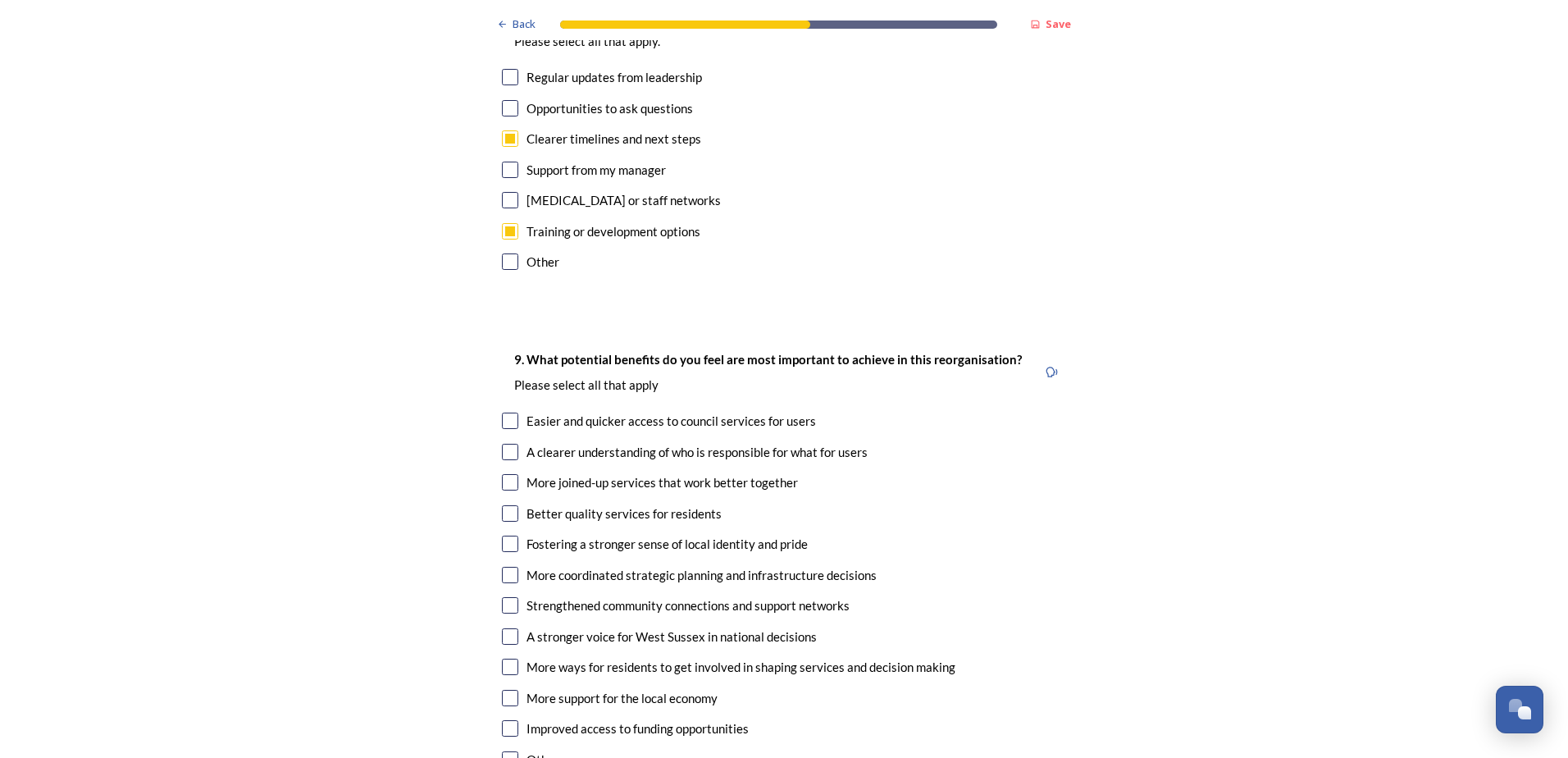
click at [505, 475] on input "checkbox" at bounding box center [509, 482] width 16 height 16
checkbox input "true"
click at [505, 720] on input "checkbox" at bounding box center [509, 728] width 16 height 16
checkbox input "true"
click at [506, 690] on input "checkbox" at bounding box center [509, 697] width 16 height 16
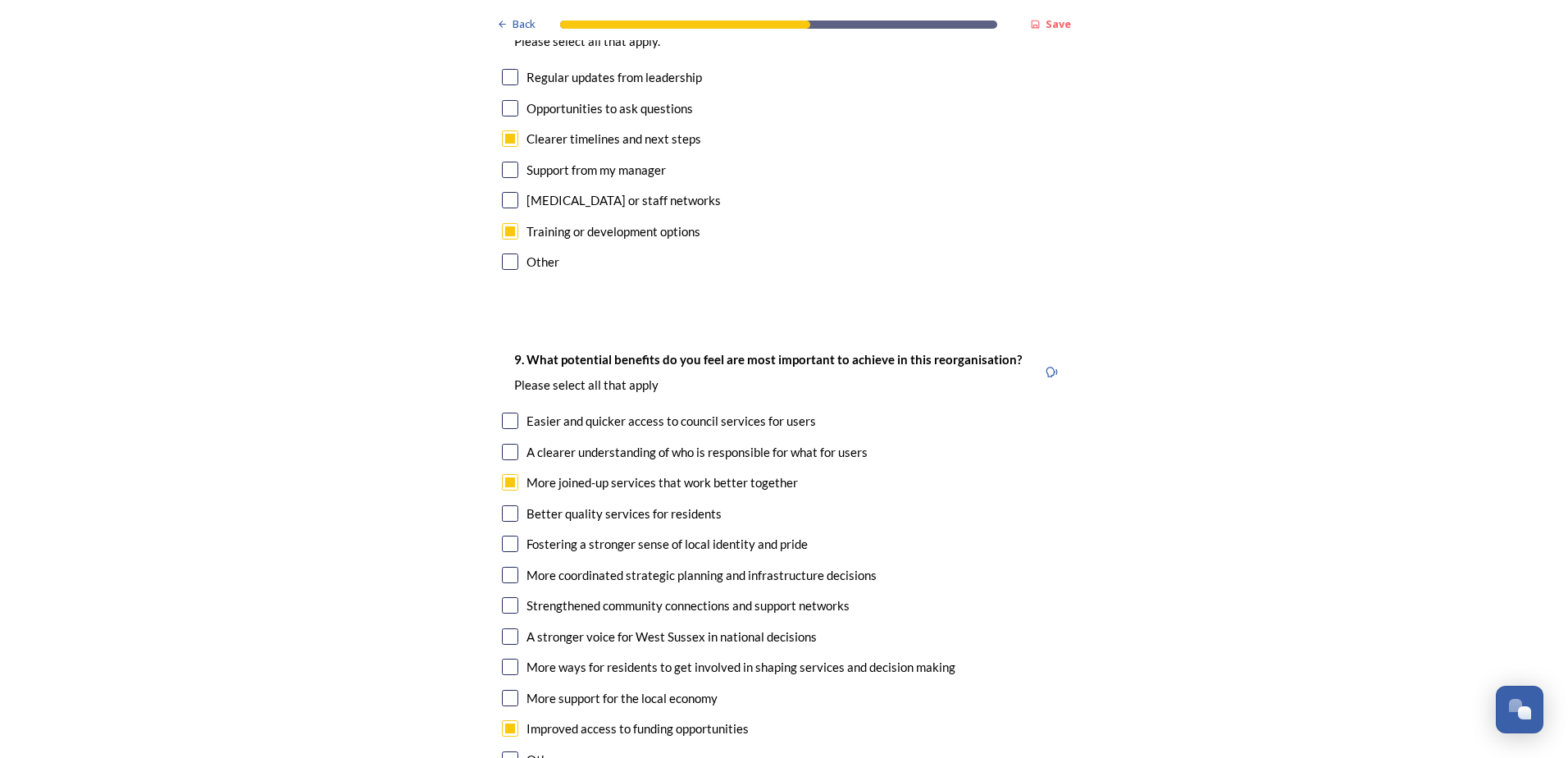
checkbox input "true"
click at [507, 505] on input "checkbox" at bounding box center [509, 513] width 16 height 16
checkbox input "true"
click at [506, 413] on input "checkbox" at bounding box center [509, 421] width 16 height 16
checkbox input "true"
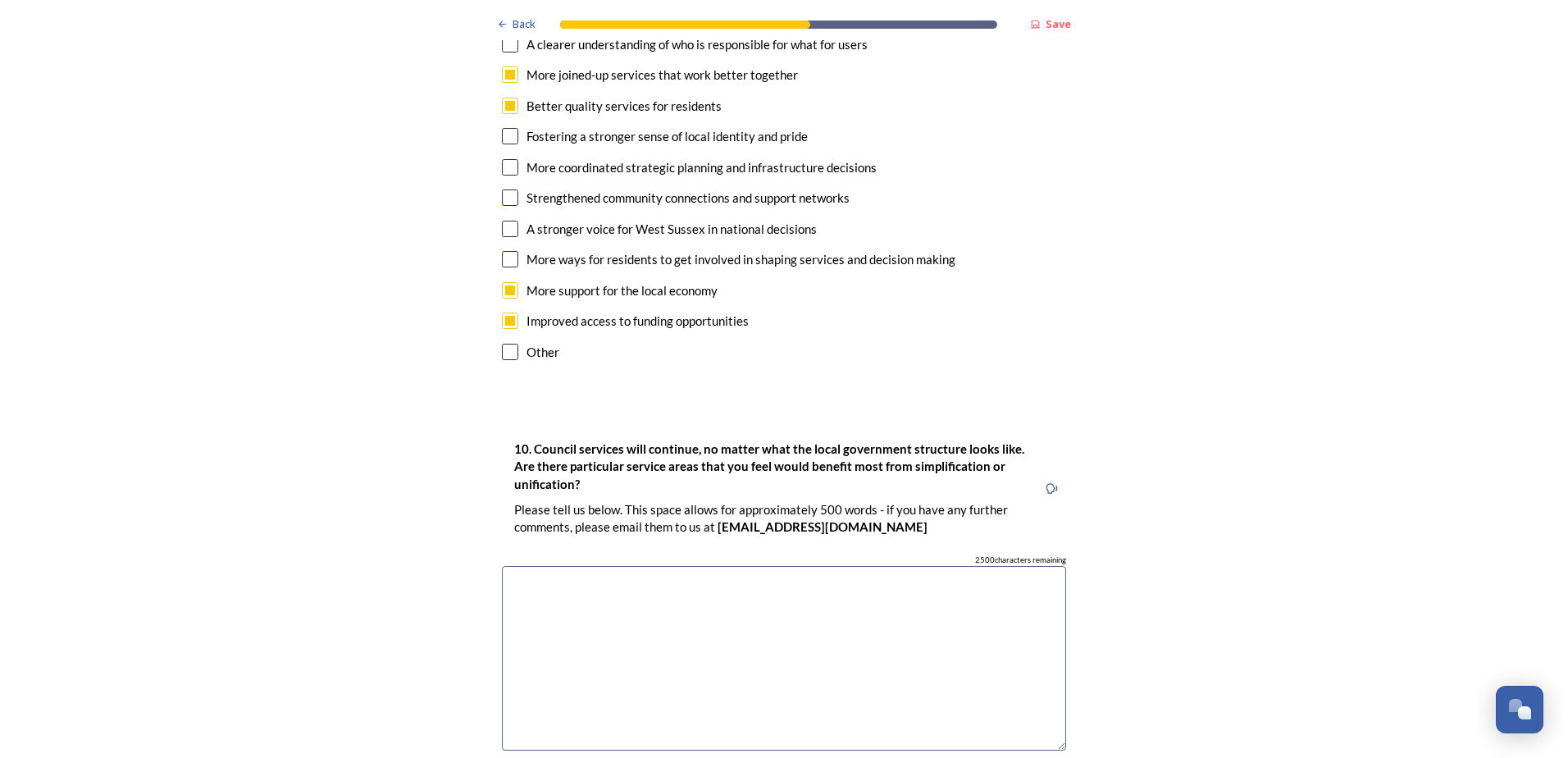
scroll to position [4349, 0]
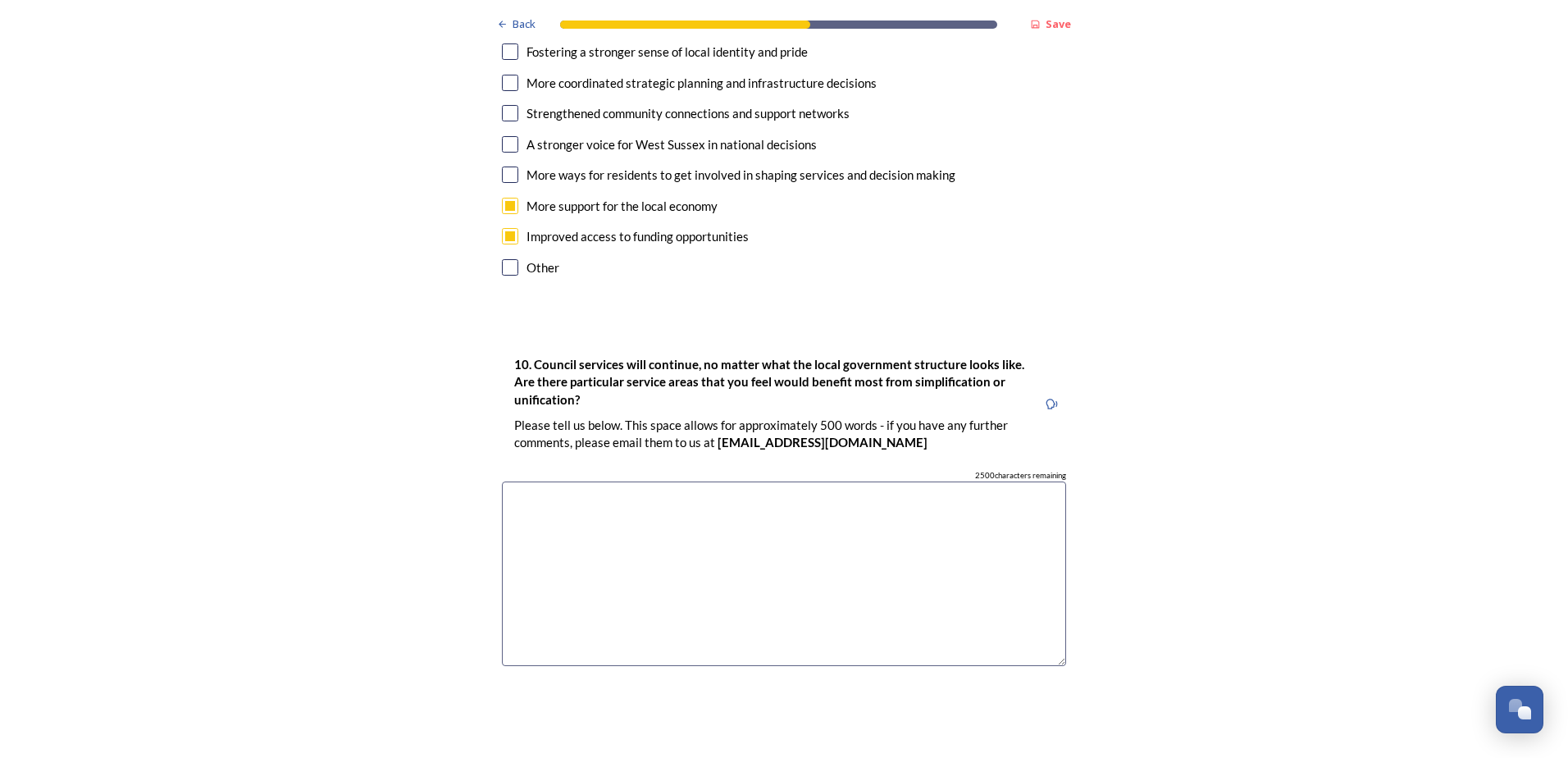
click at [542, 539] on textarea at bounding box center [783, 574] width 564 height 184
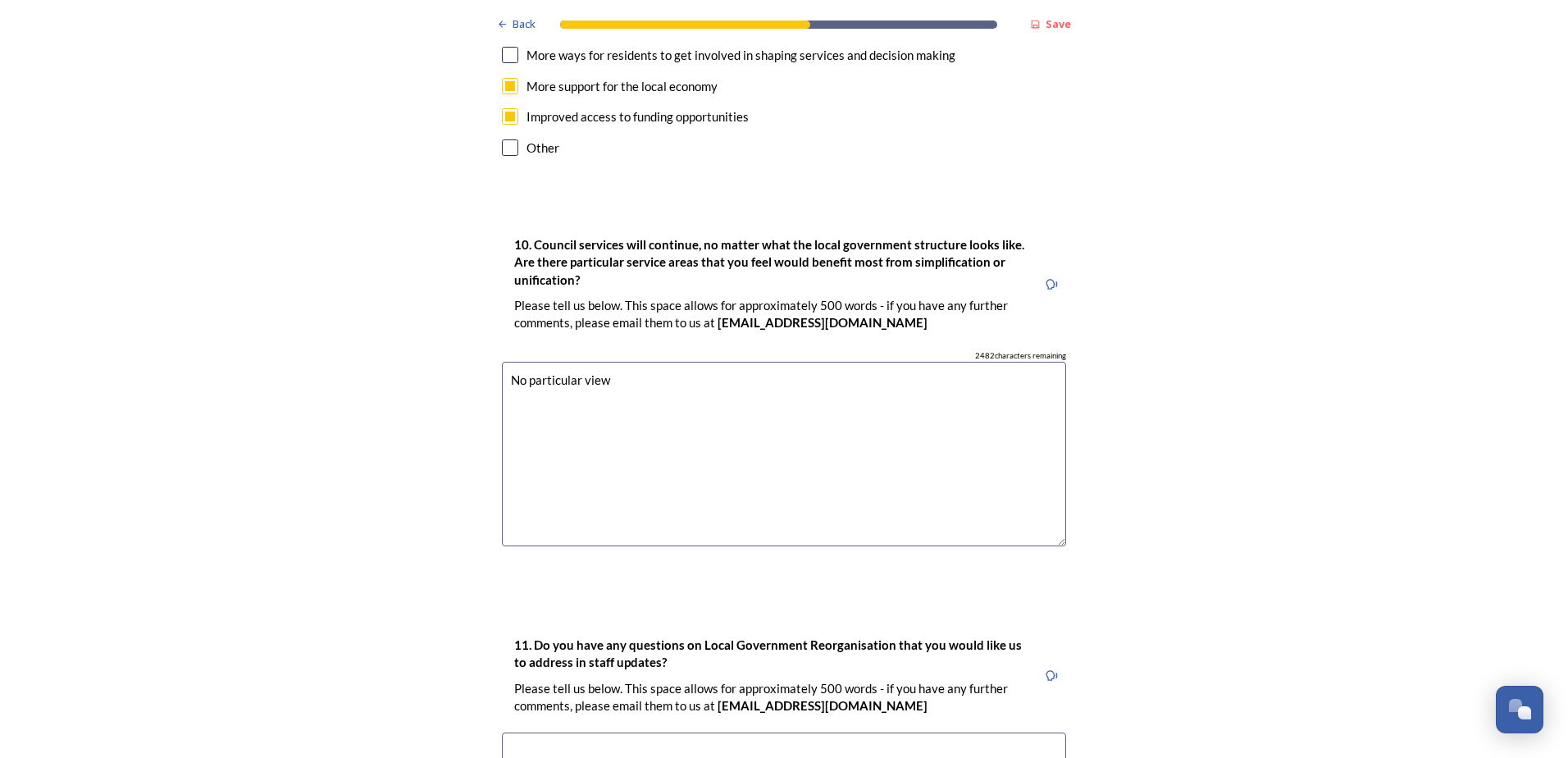
scroll to position [4595, 0]
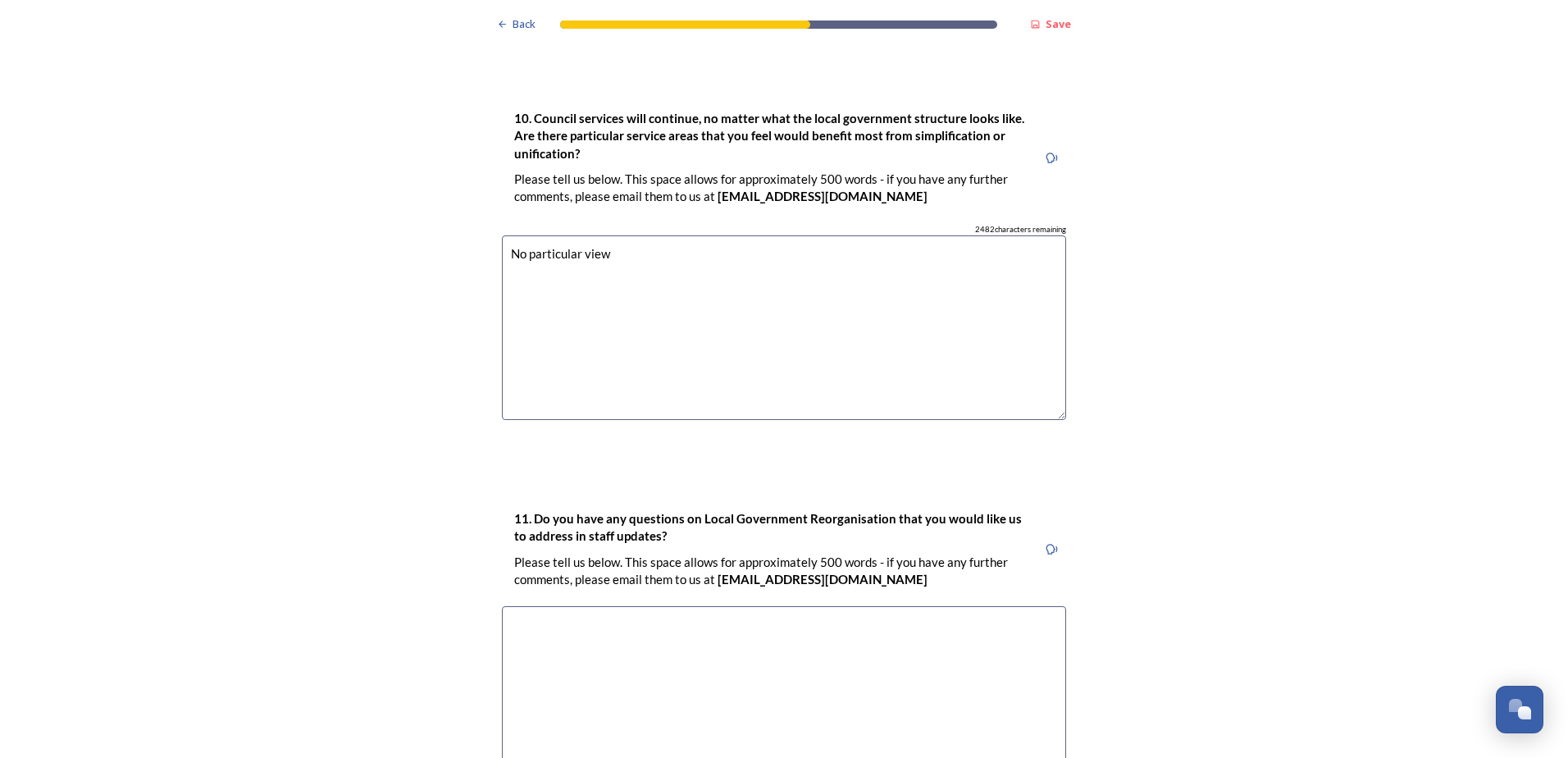
type textarea "No particular view"
click at [642, 606] on textarea at bounding box center [783, 698] width 564 height 184
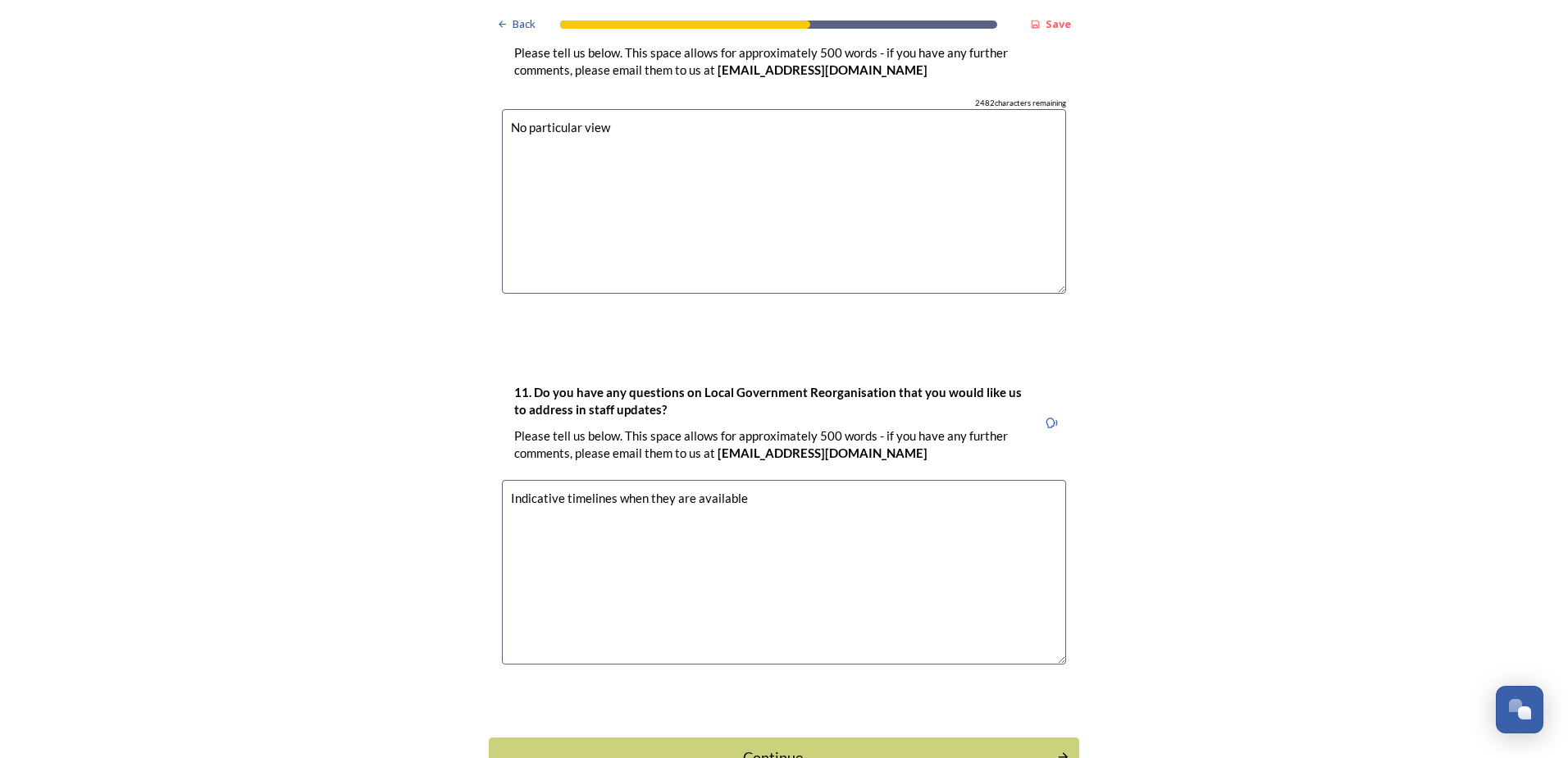
scroll to position [4751, 0]
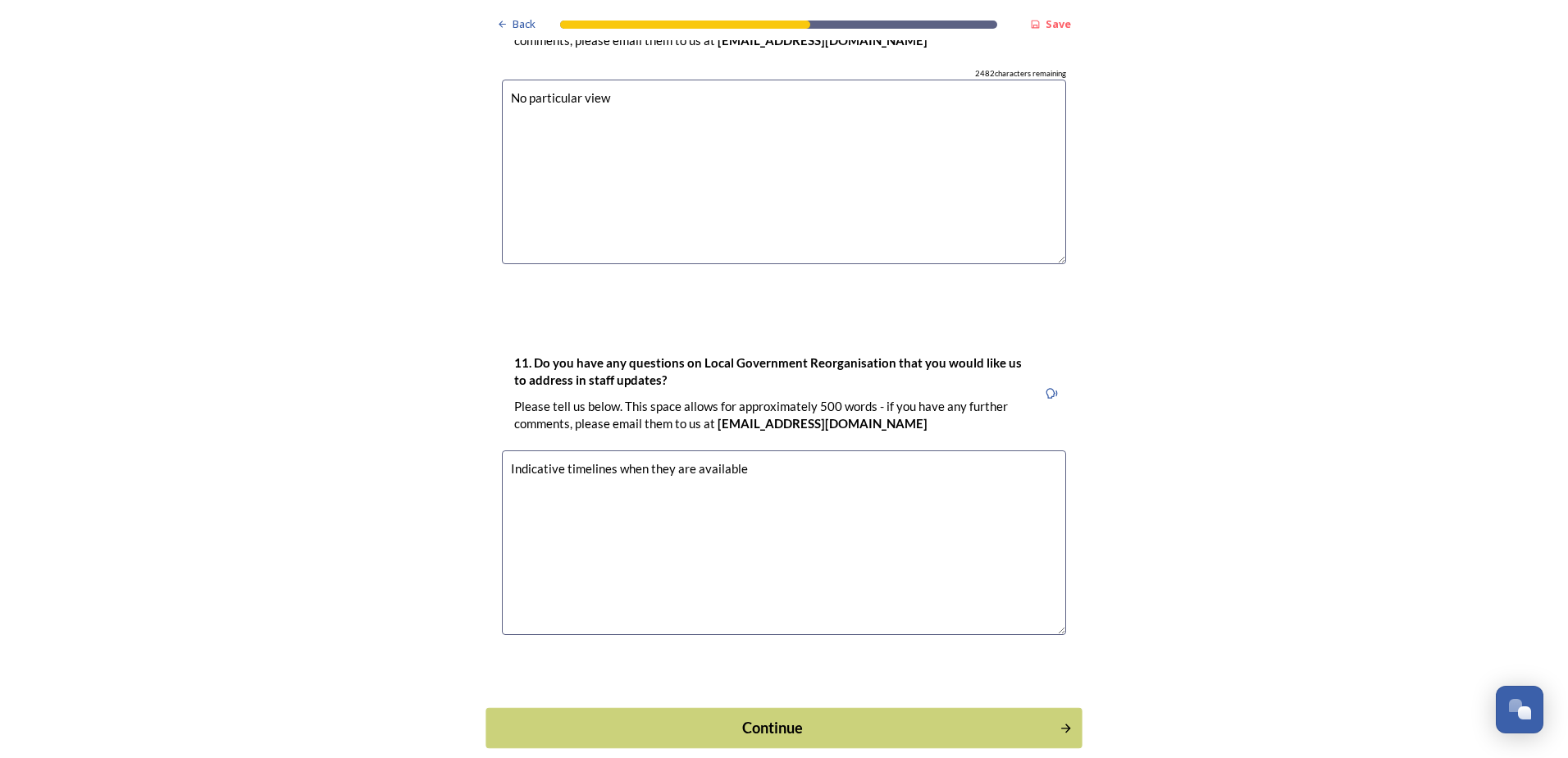
type textarea "Indicative timelines when they are available"
click at [718, 716] on div "Continue" at bounding box center [773, 727] width 555 height 22
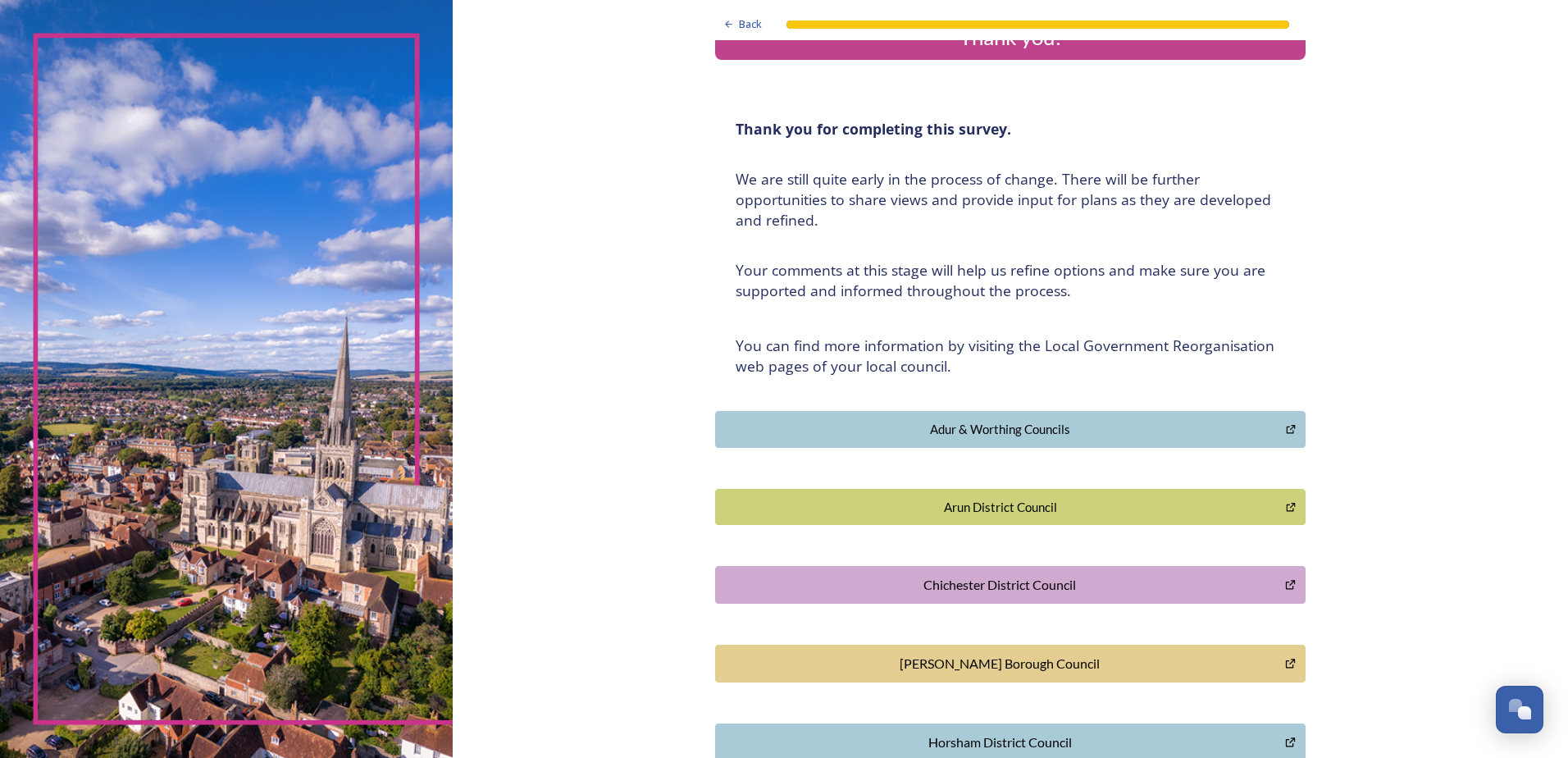
scroll to position [0, 0]
